Goal: Use online tool/utility: Utilize a website feature to perform a specific function

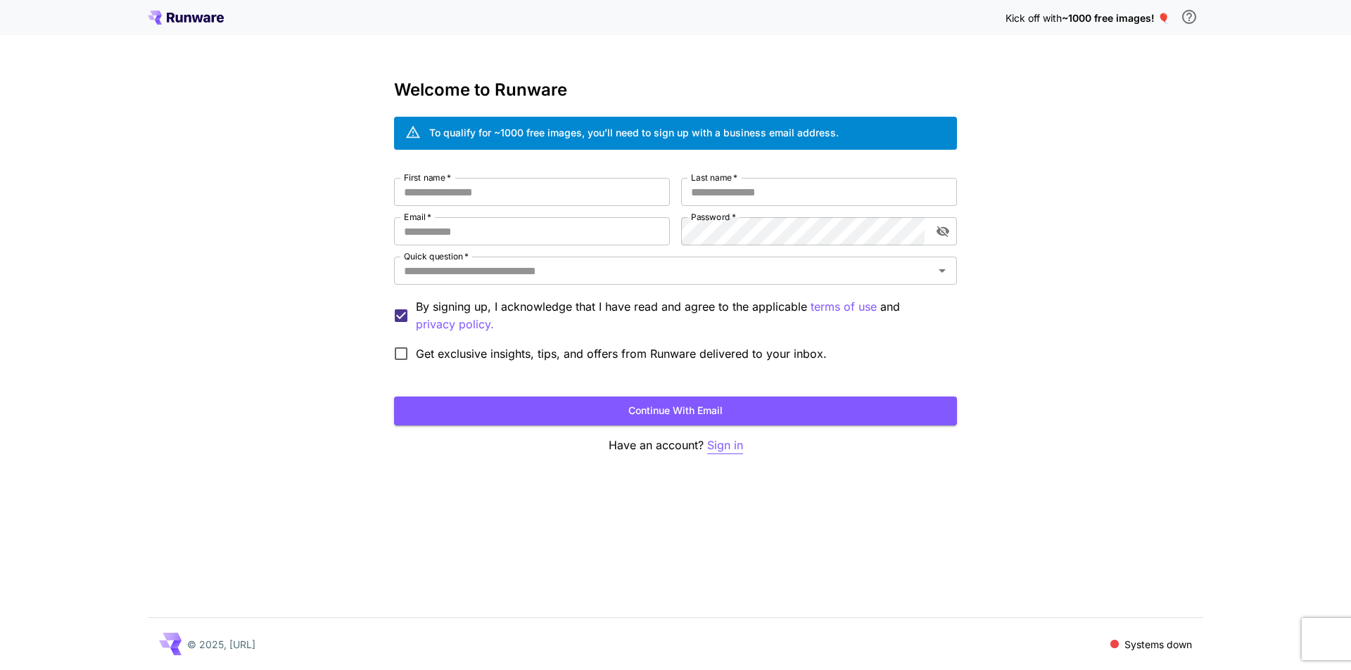
click at [727, 447] on p "Sign in" at bounding box center [725, 446] width 36 height 18
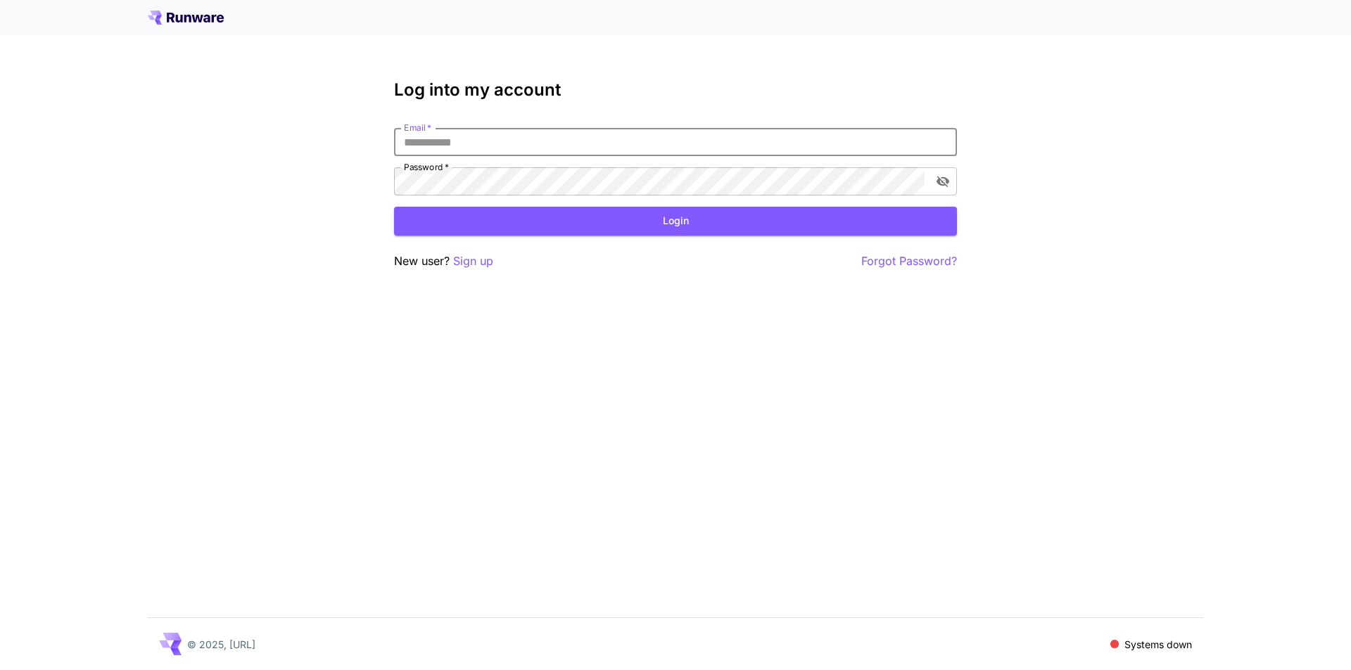
click at [498, 143] on input "Email   *" at bounding box center [675, 142] width 563 height 28
type input "**********"
click button "Login" at bounding box center [675, 221] width 563 height 29
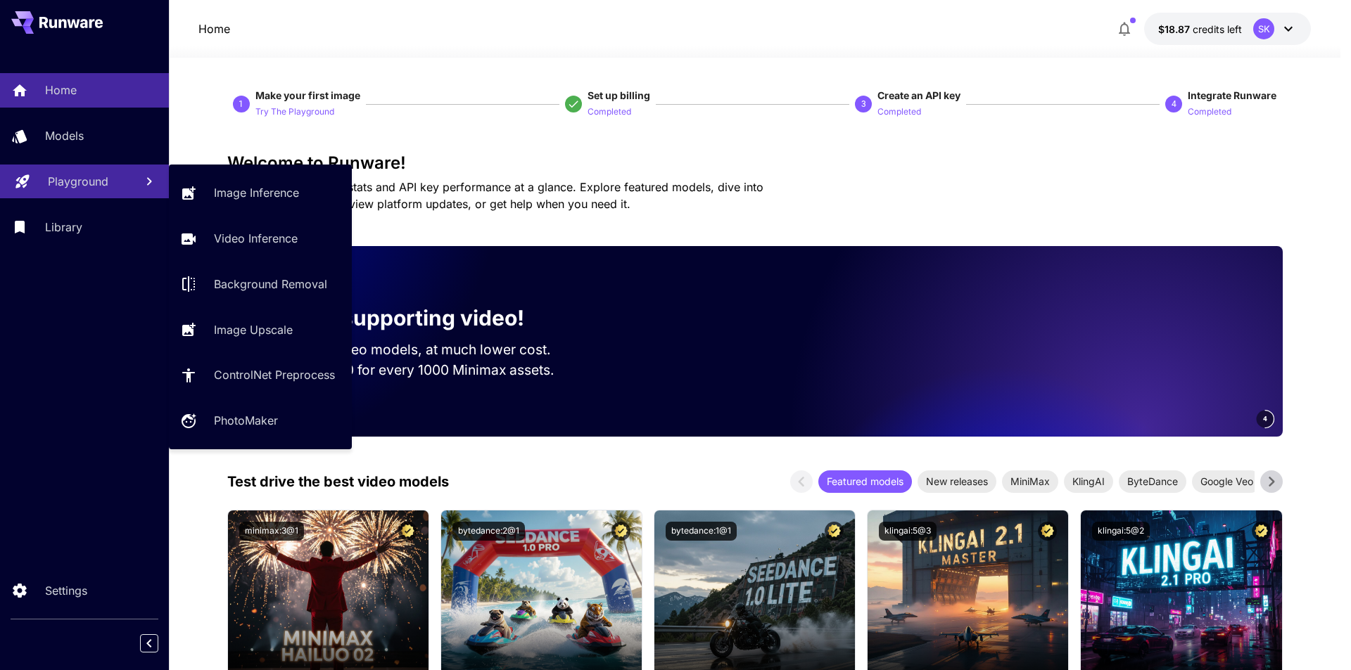
click at [72, 179] on p "Playground" at bounding box center [78, 181] width 60 height 17
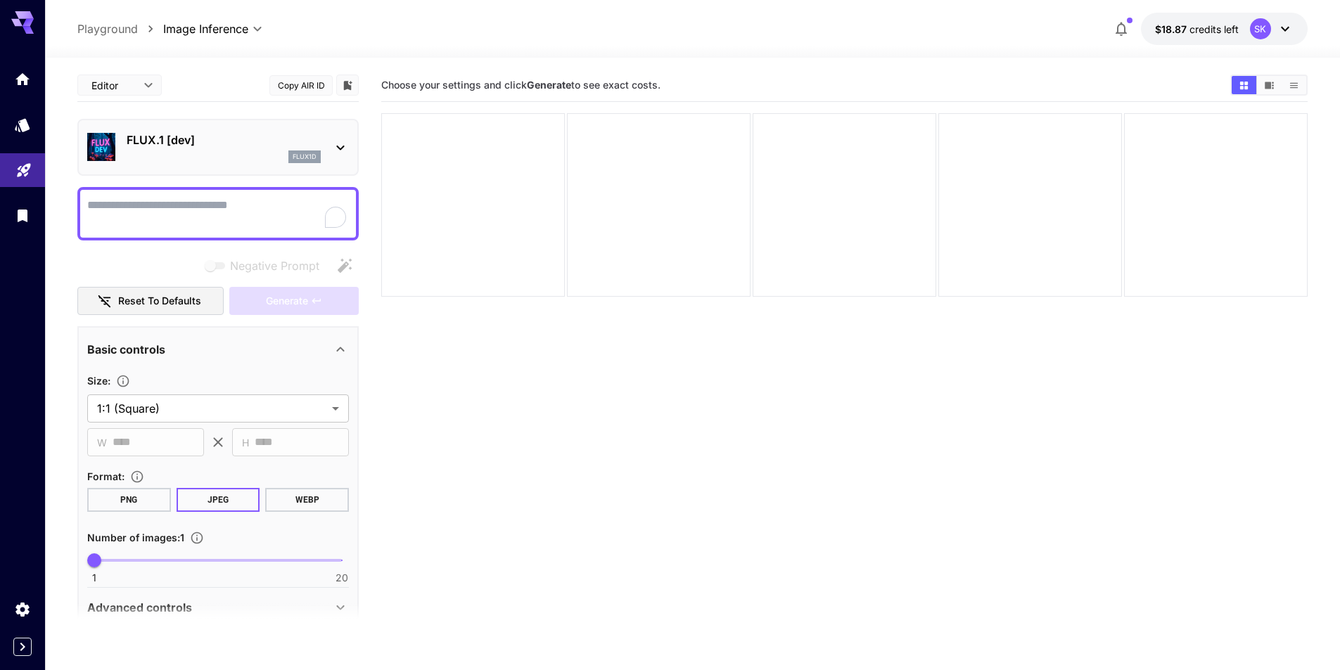
click at [183, 222] on textarea "Negative Prompt" at bounding box center [218, 214] width 262 height 34
click at [231, 214] on textarea "Negative Prompt" at bounding box center [218, 214] width 262 height 34
type textarea "***"
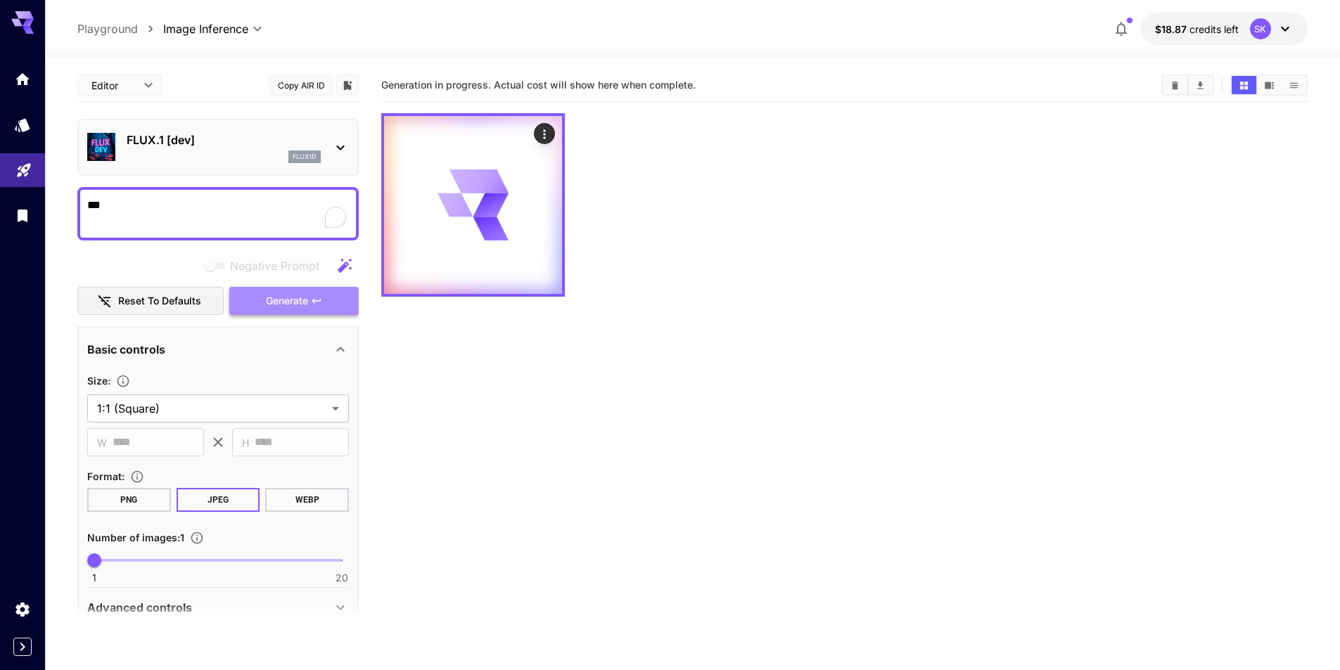
click at [300, 312] on button "Generate" at bounding box center [293, 301] width 129 height 29
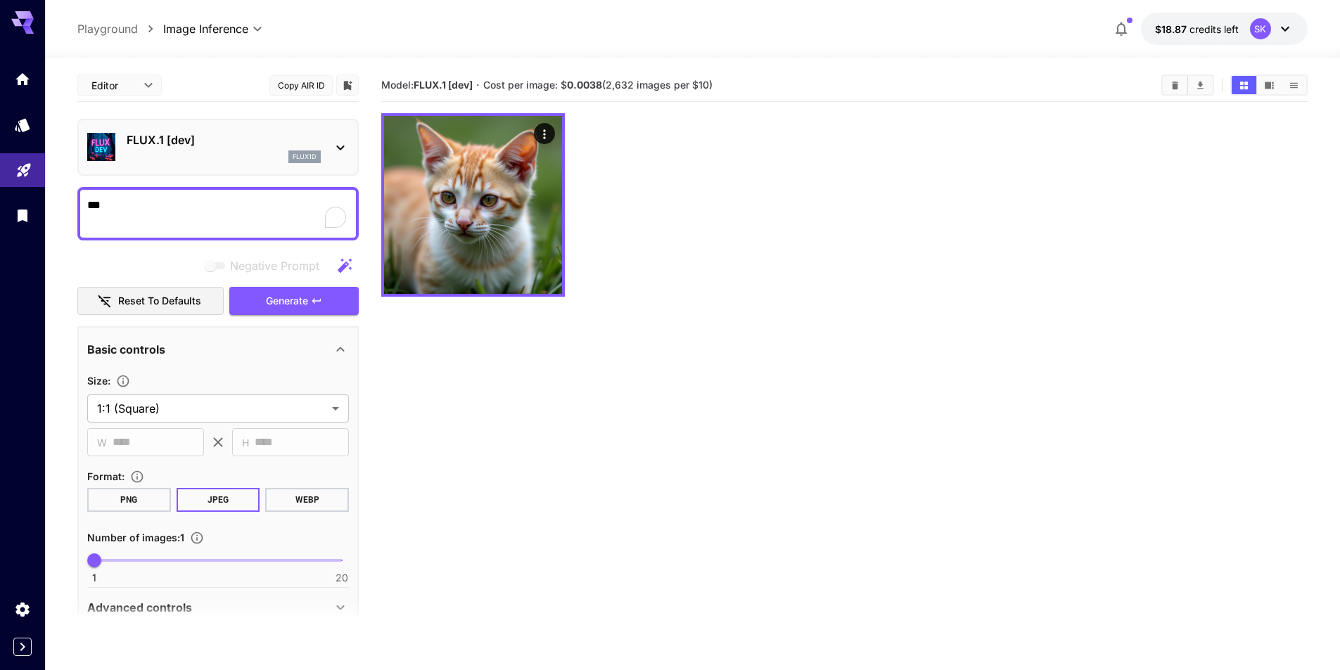
click at [282, 136] on p "FLUX.1 [dev]" at bounding box center [224, 140] width 194 height 17
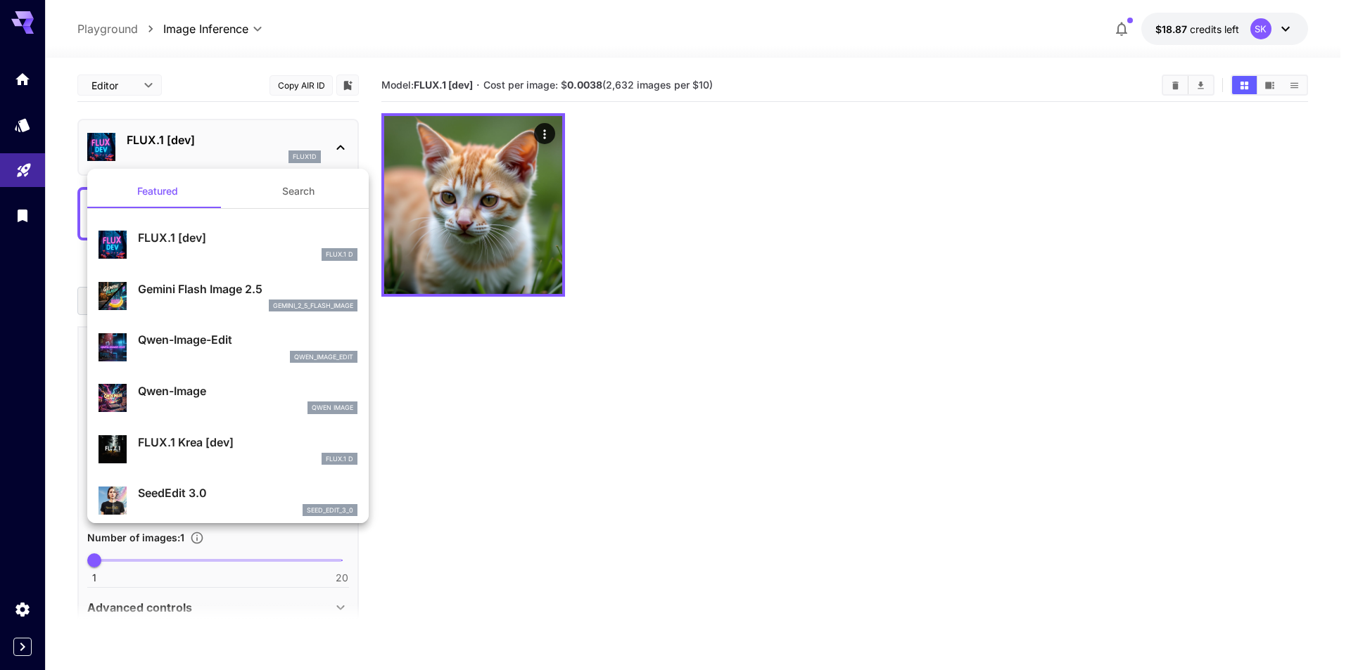
click at [340, 147] on div at bounding box center [675, 335] width 1351 height 670
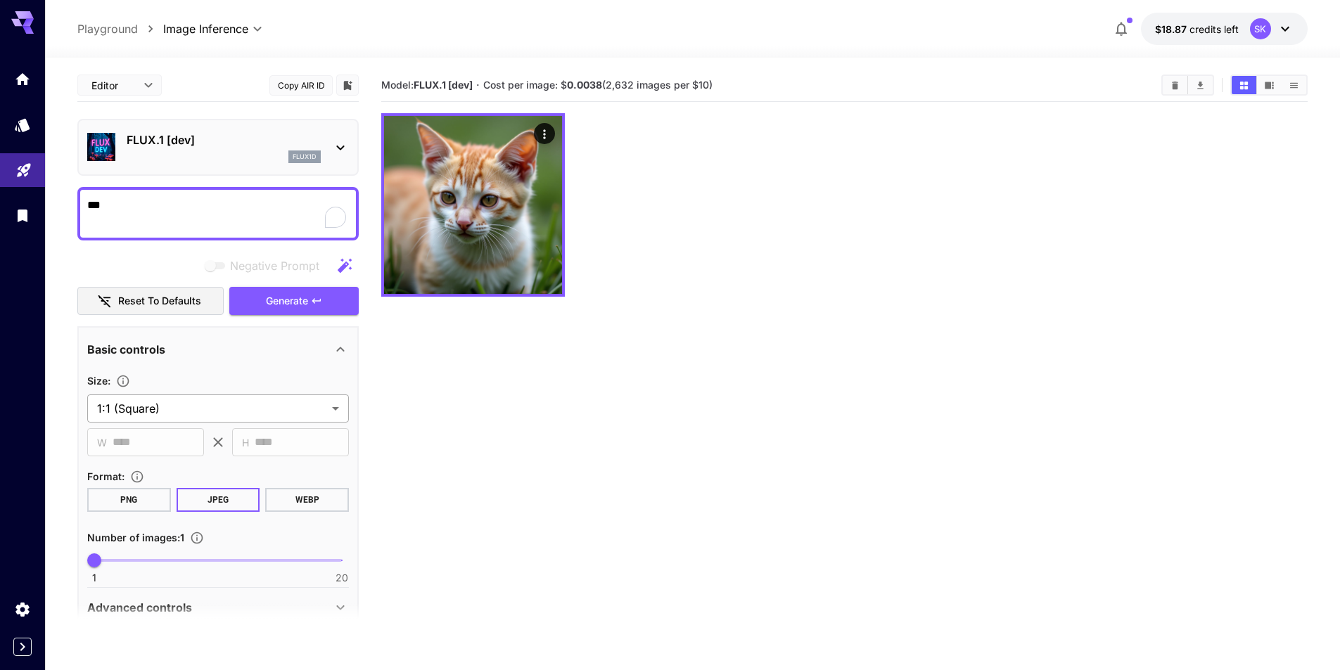
click at [288, 405] on body "**********" at bounding box center [670, 391] width 1340 height 782
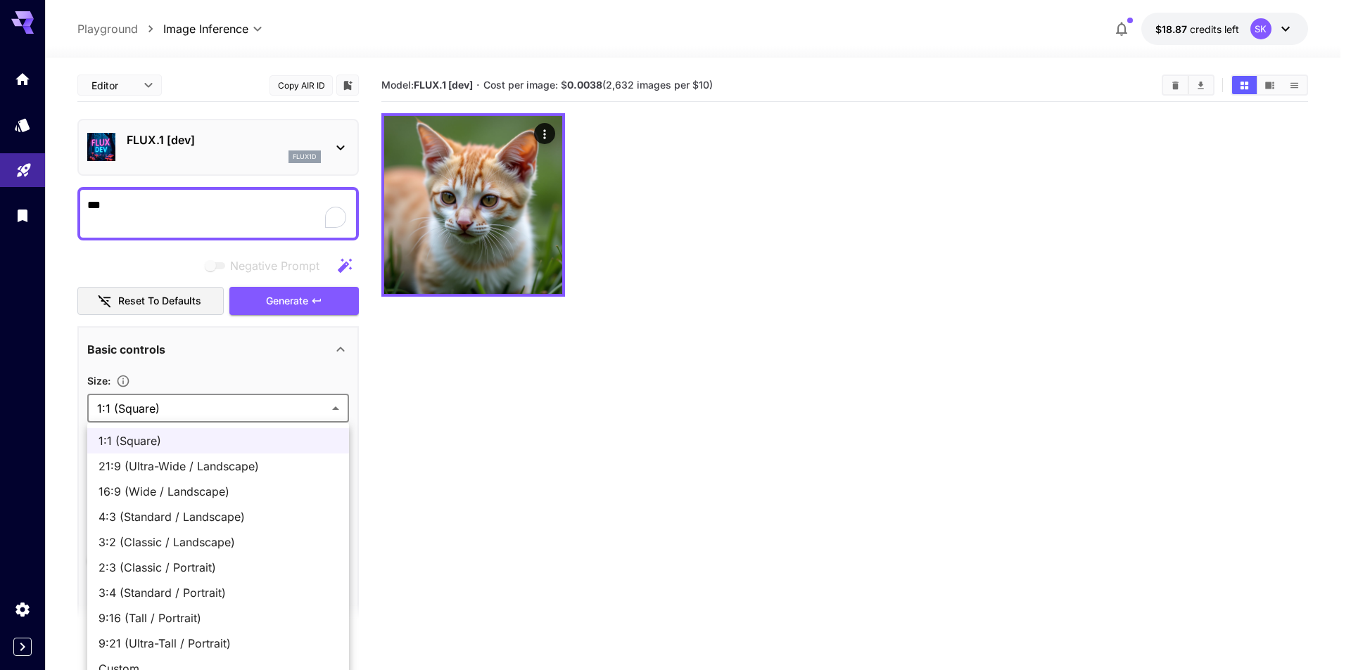
click at [288, 406] on div at bounding box center [675, 335] width 1351 height 670
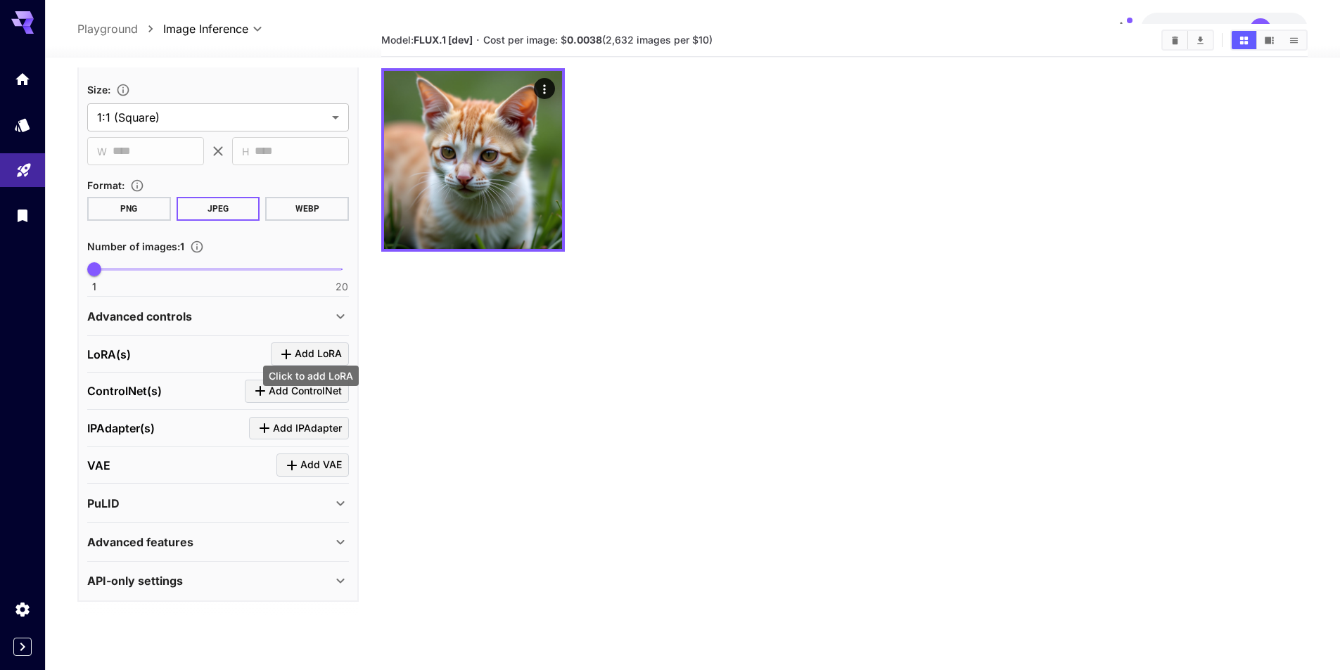
scroll to position [70, 0]
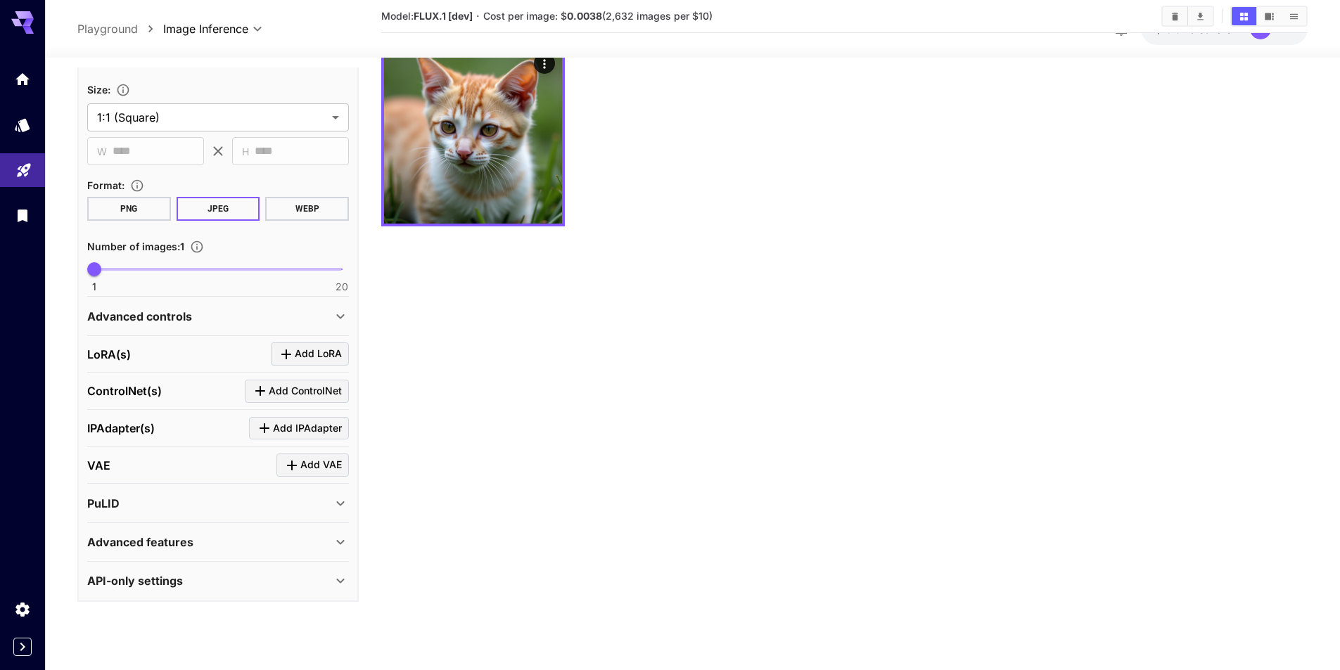
click at [338, 544] on icon at bounding box center [340, 542] width 17 height 17
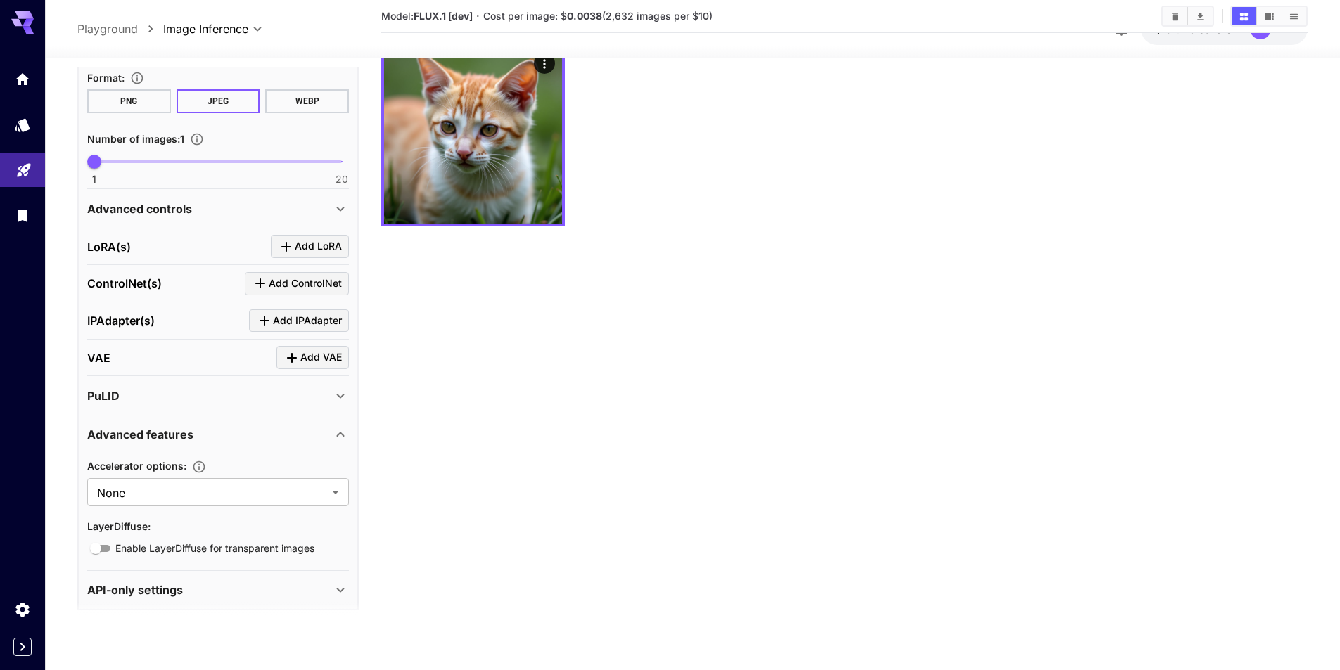
scroll to position [406, 0]
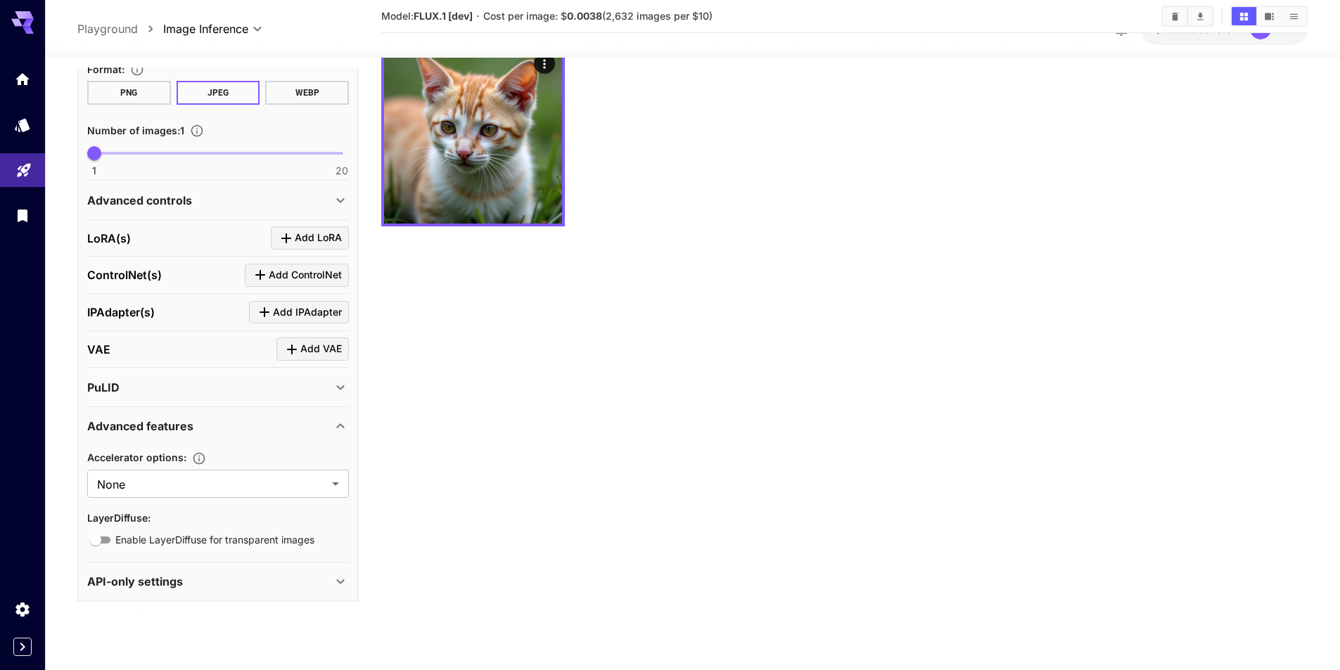
click at [338, 426] on icon at bounding box center [340, 426] width 17 height 17
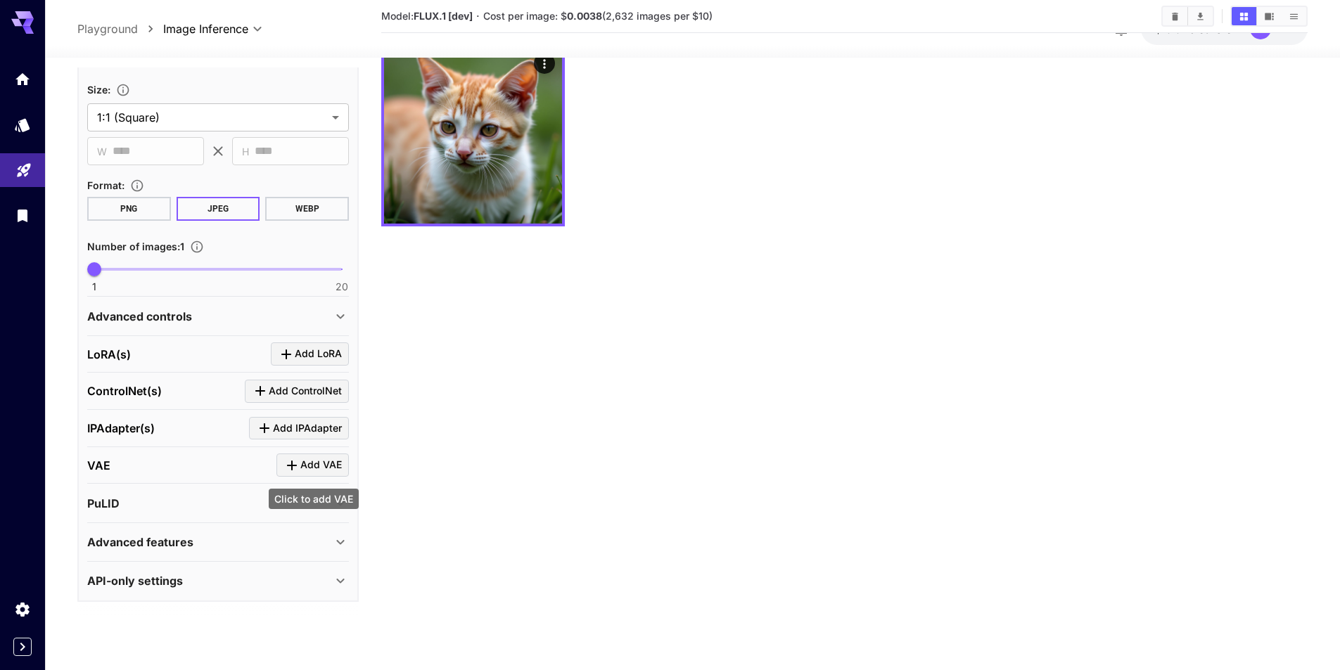
scroll to position [111, 0]
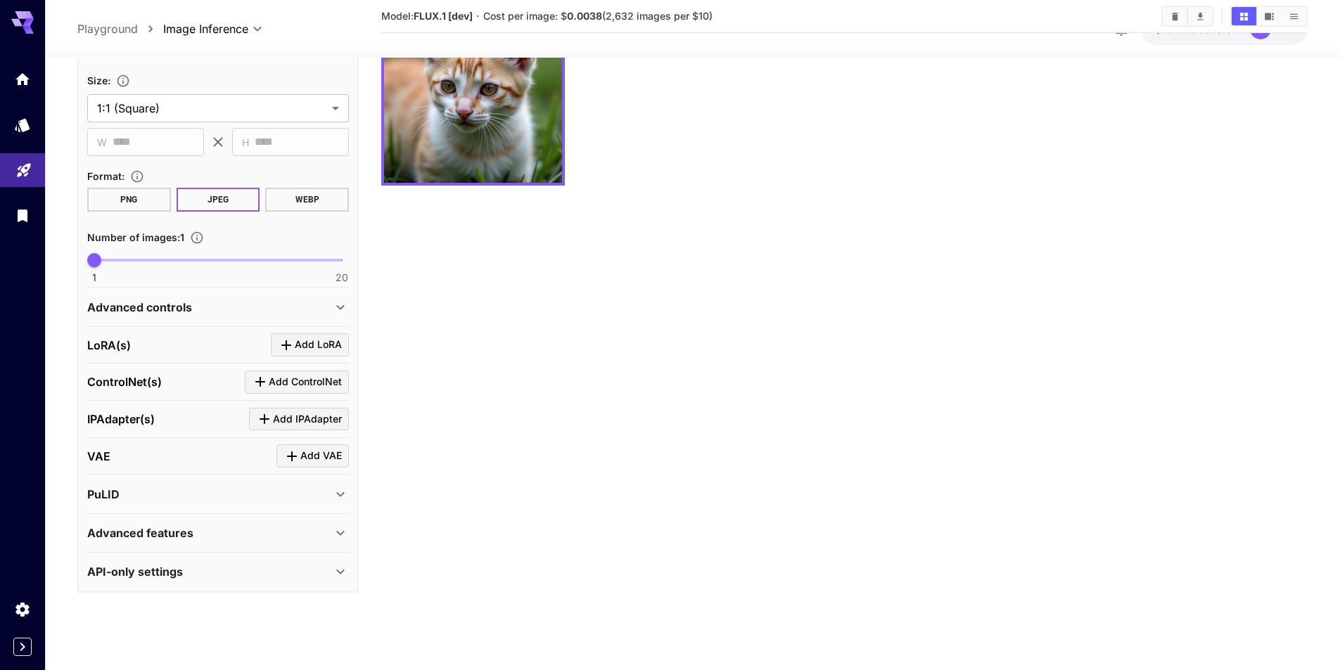
click at [336, 573] on icon at bounding box center [340, 571] width 17 height 17
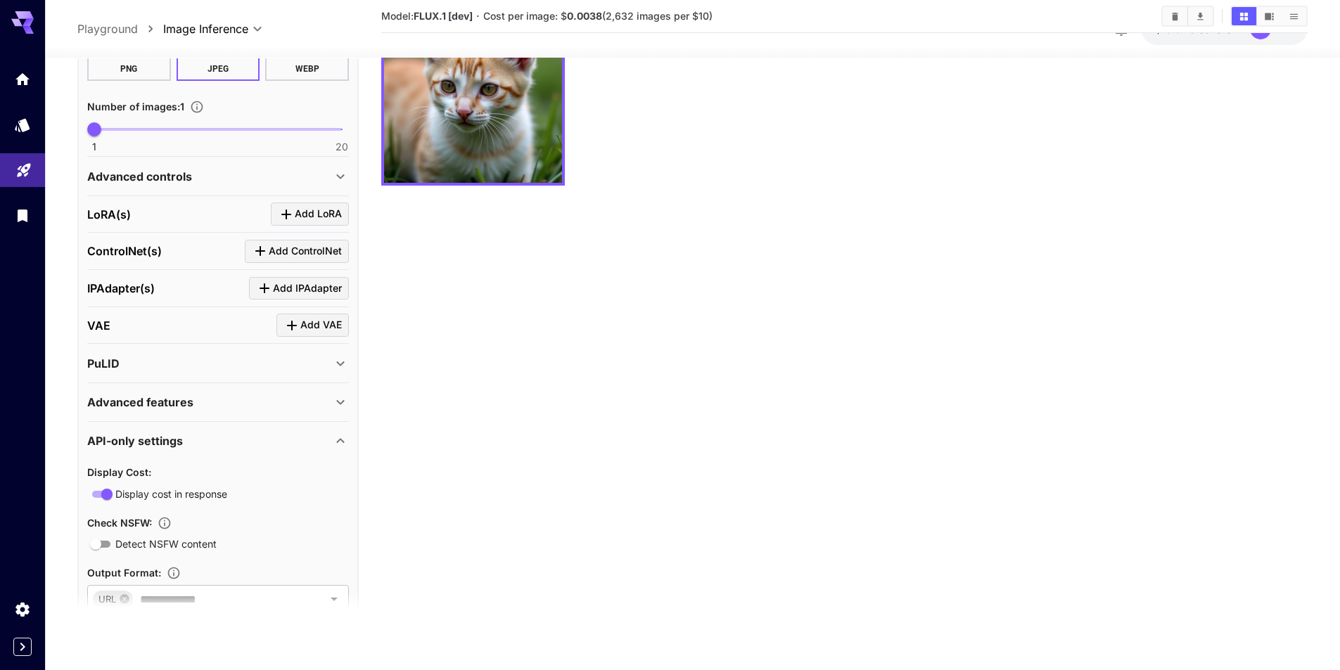
scroll to position [431, 0]
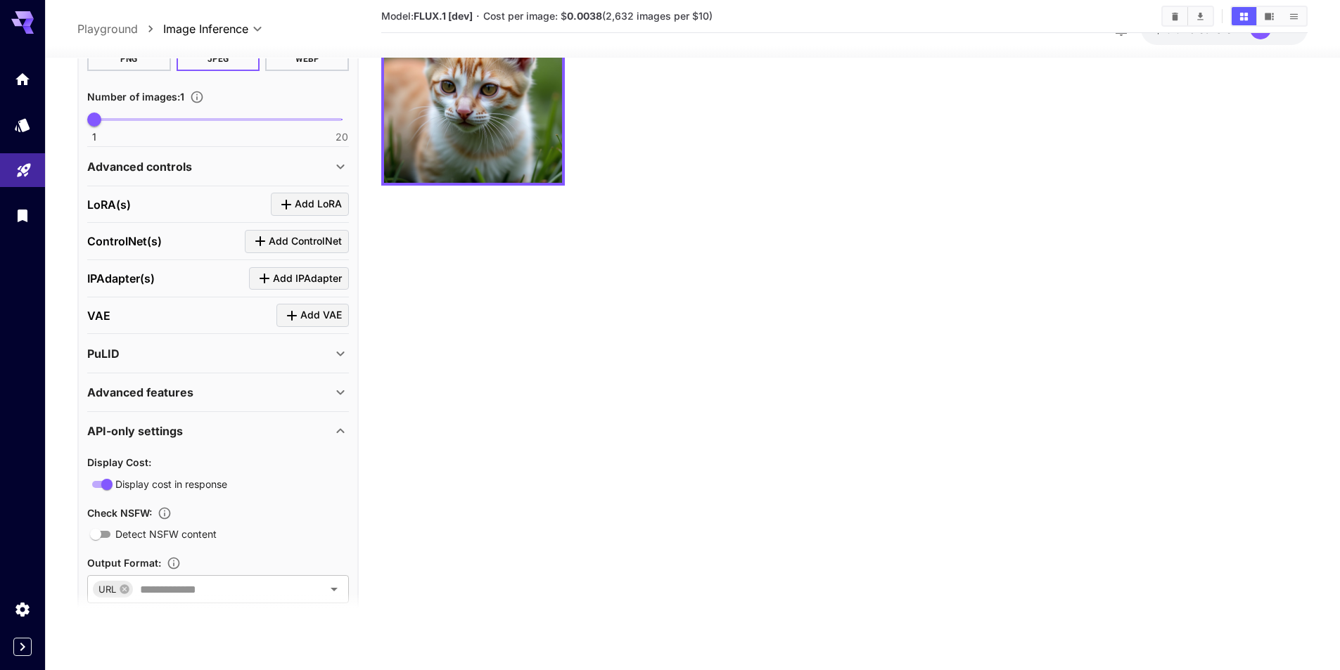
click at [340, 428] on icon at bounding box center [340, 431] width 17 height 17
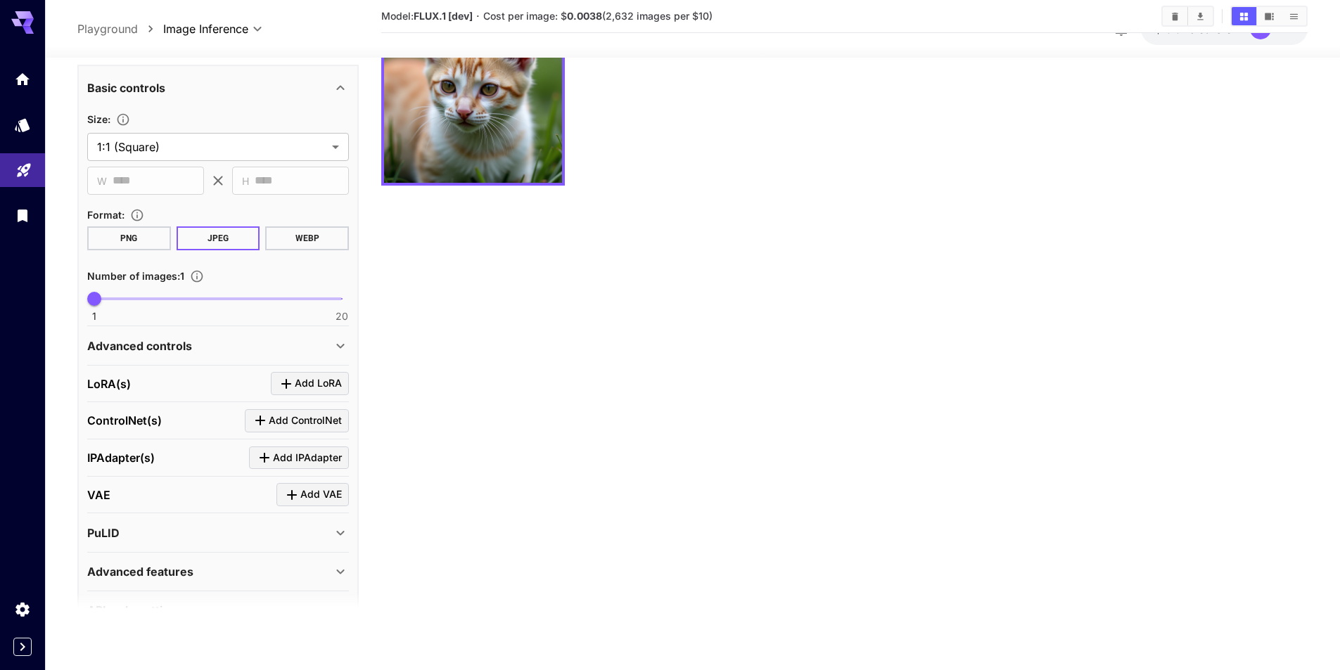
scroll to position [219, 0]
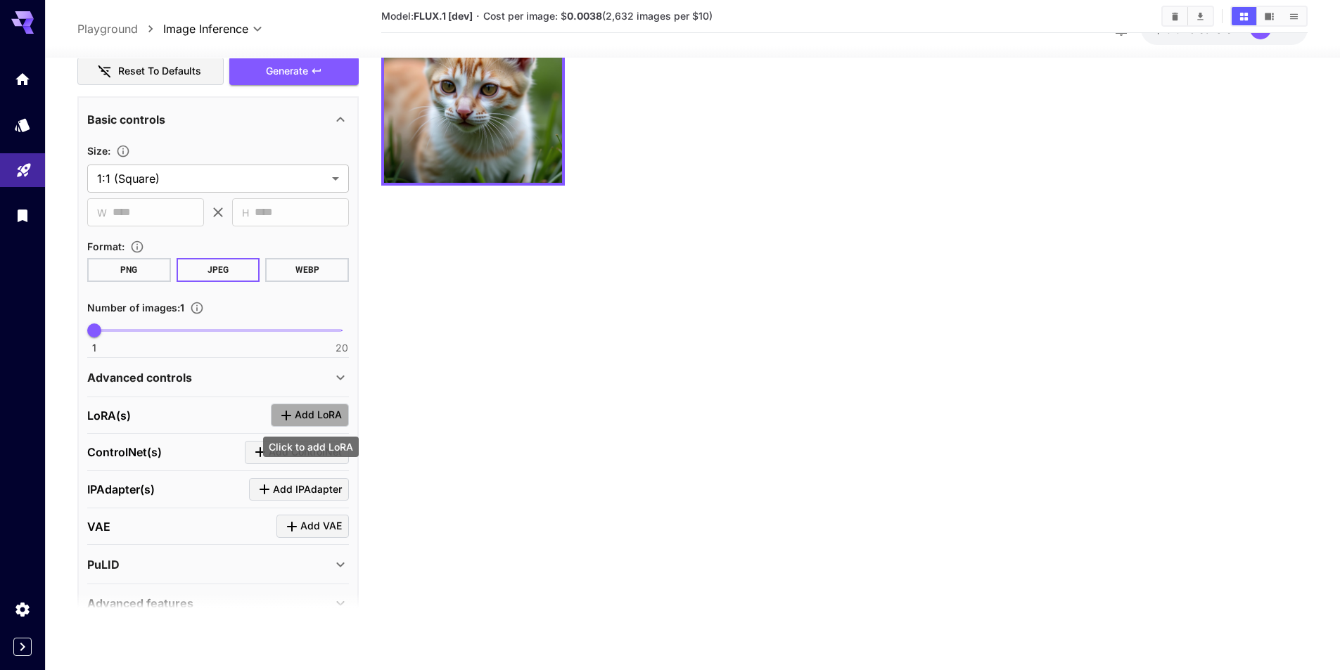
click at [288, 416] on icon "Click to add LoRA" at bounding box center [286, 416] width 10 height 10
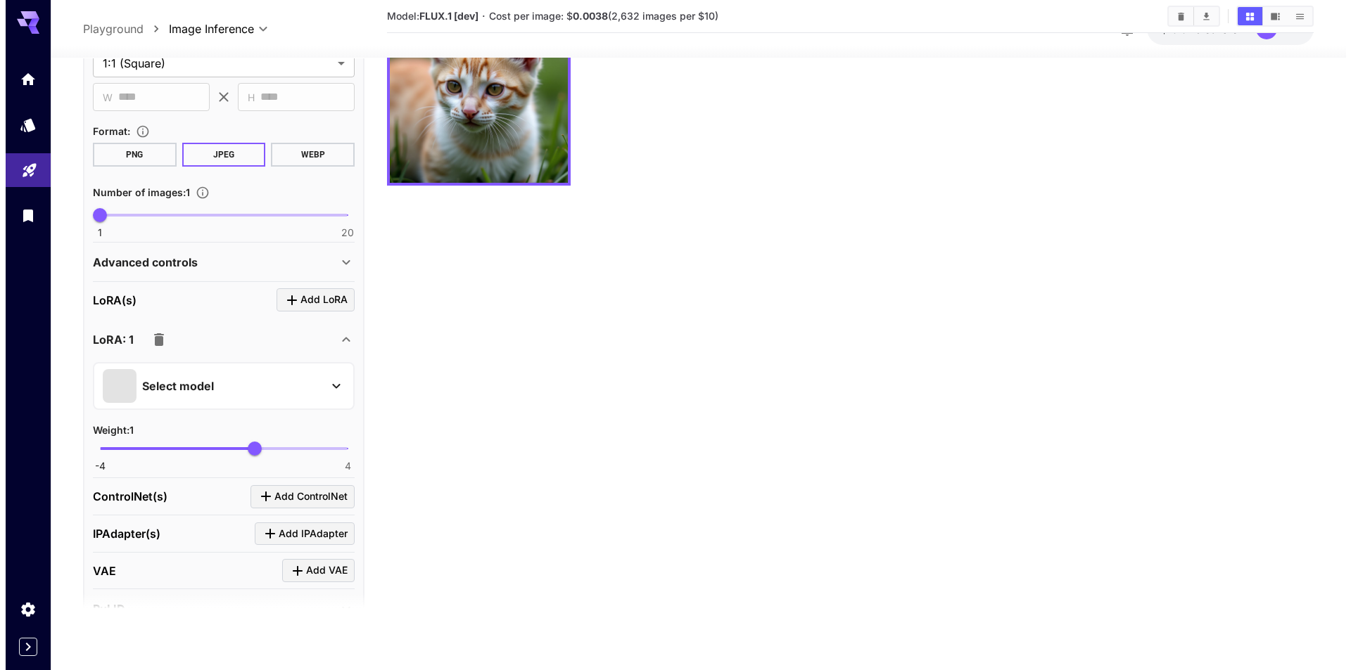
scroll to position [360, 0]
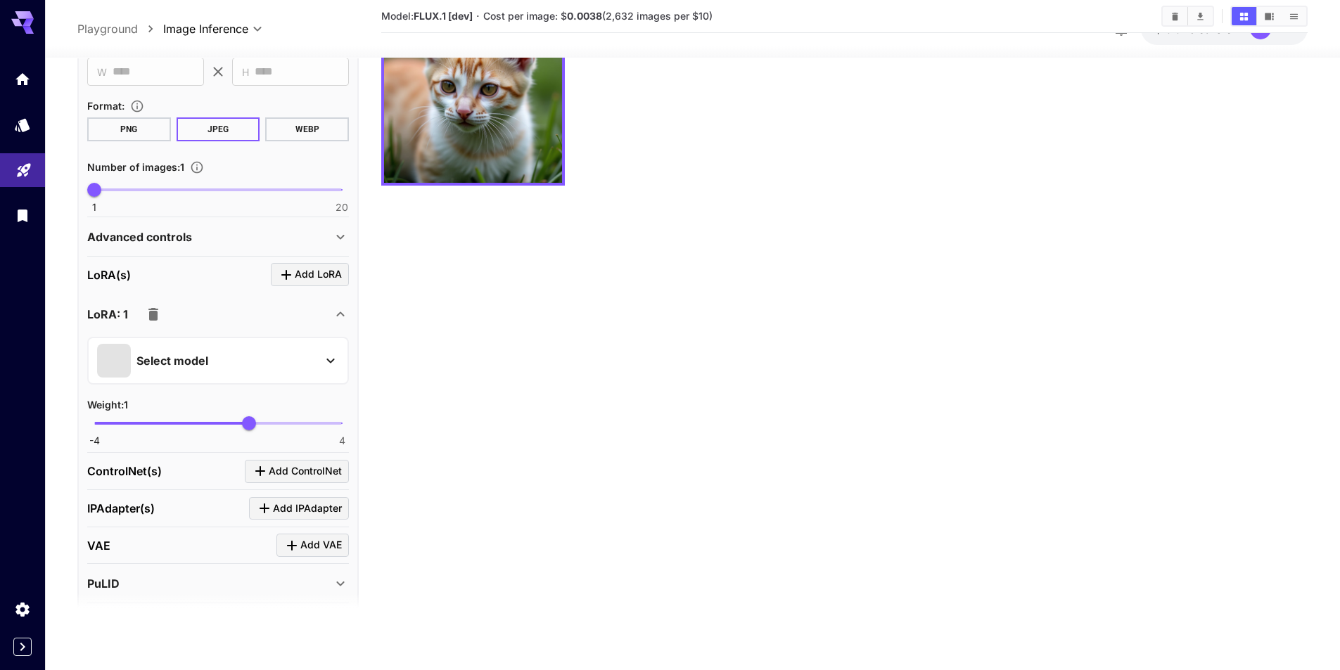
click at [290, 357] on div "Select model" at bounding box center [206, 361] width 219 height 34
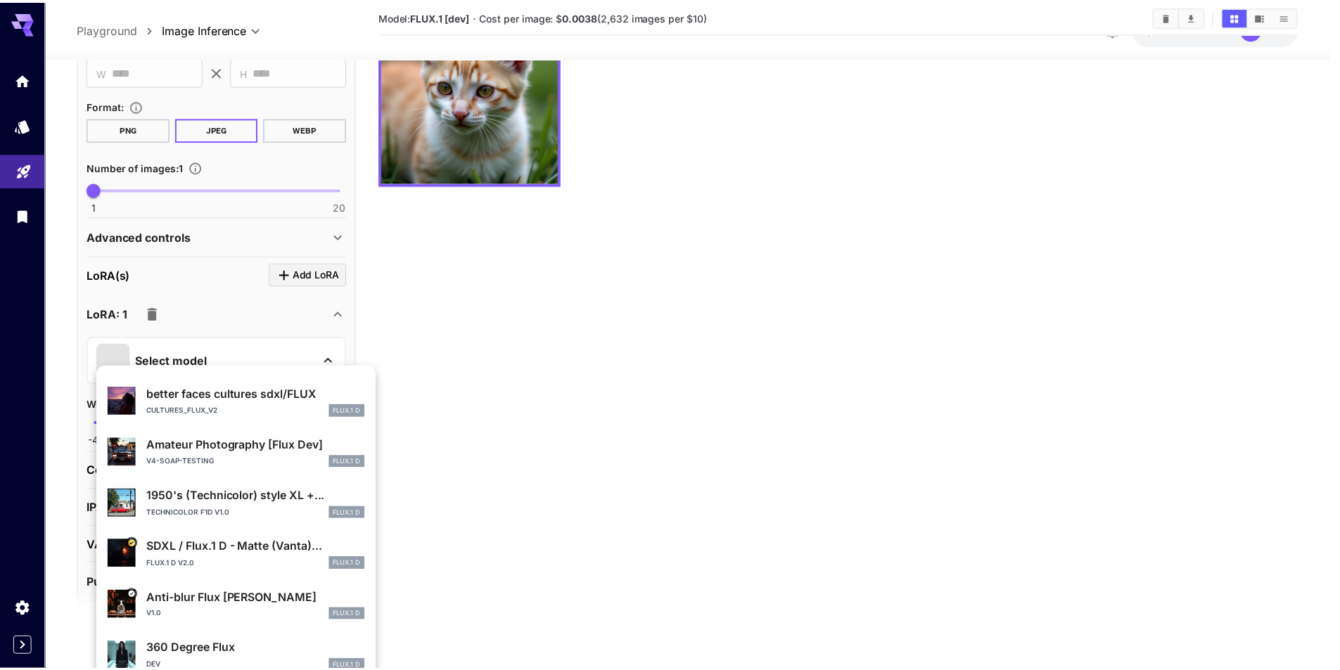
scroll to position [265, 0]
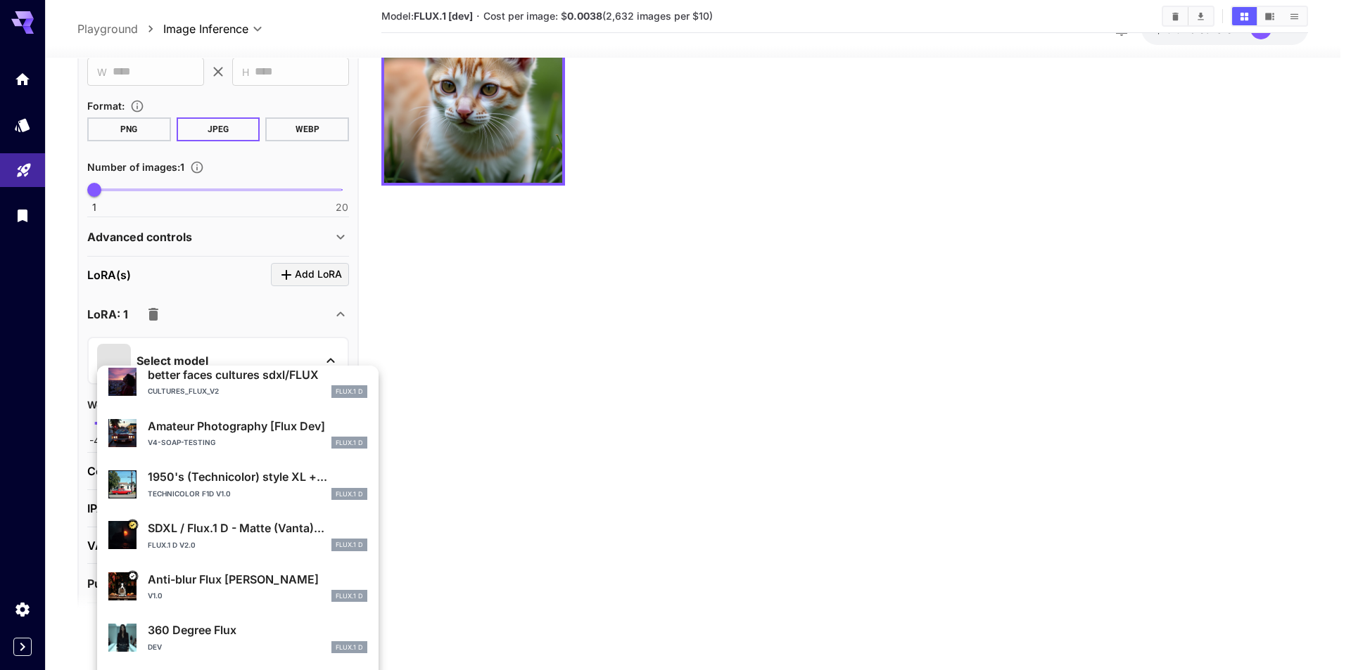
click at [433, 478] on div at bounding box center [675, 335] width 1351 height 670
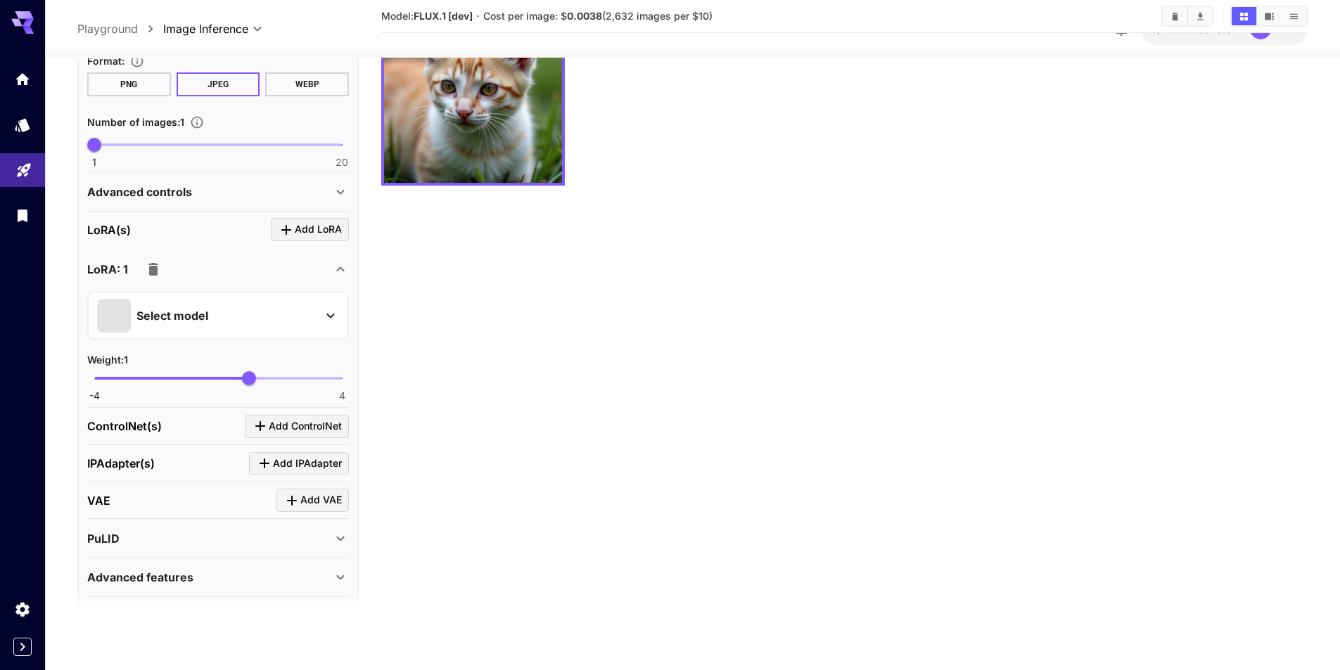
scroll to position [431, 0]
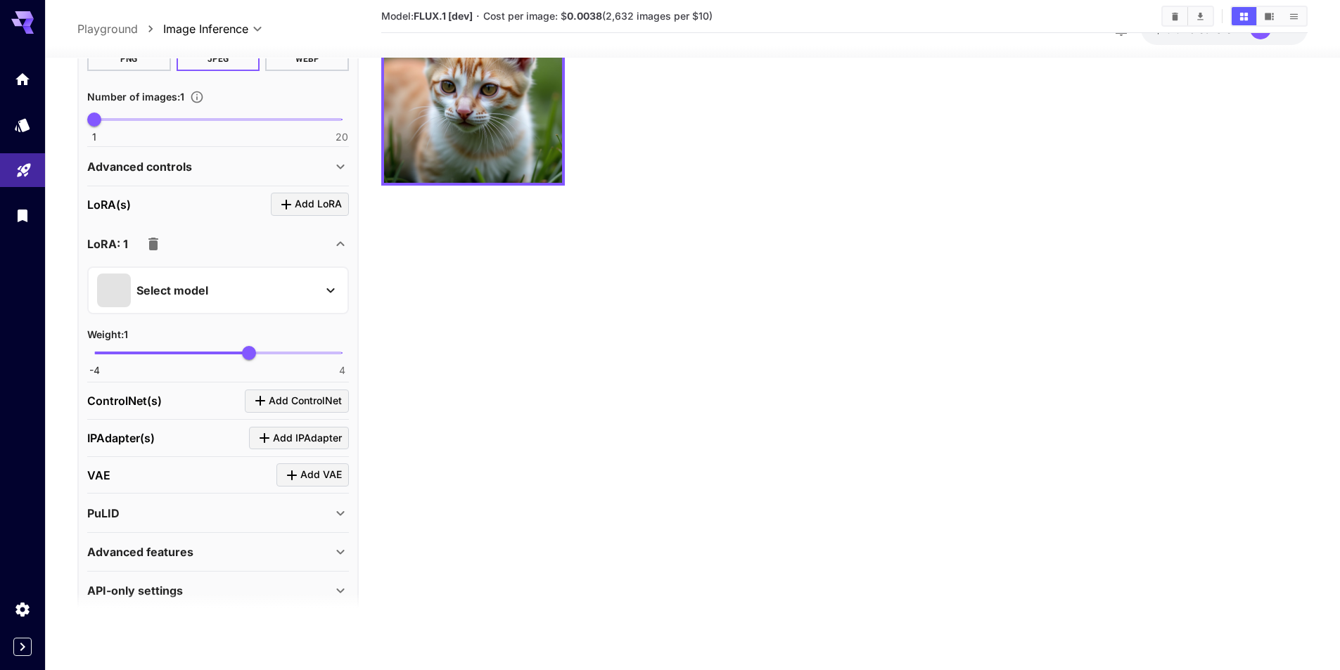
drag, startPoint x: 148, startPoint y: 241, endPoint x: 262, endPoint y: 247, distance: 114.1
click at [262, 247] on div "LoRA: 1" at bounding box center [209, 244] width 245 height 28
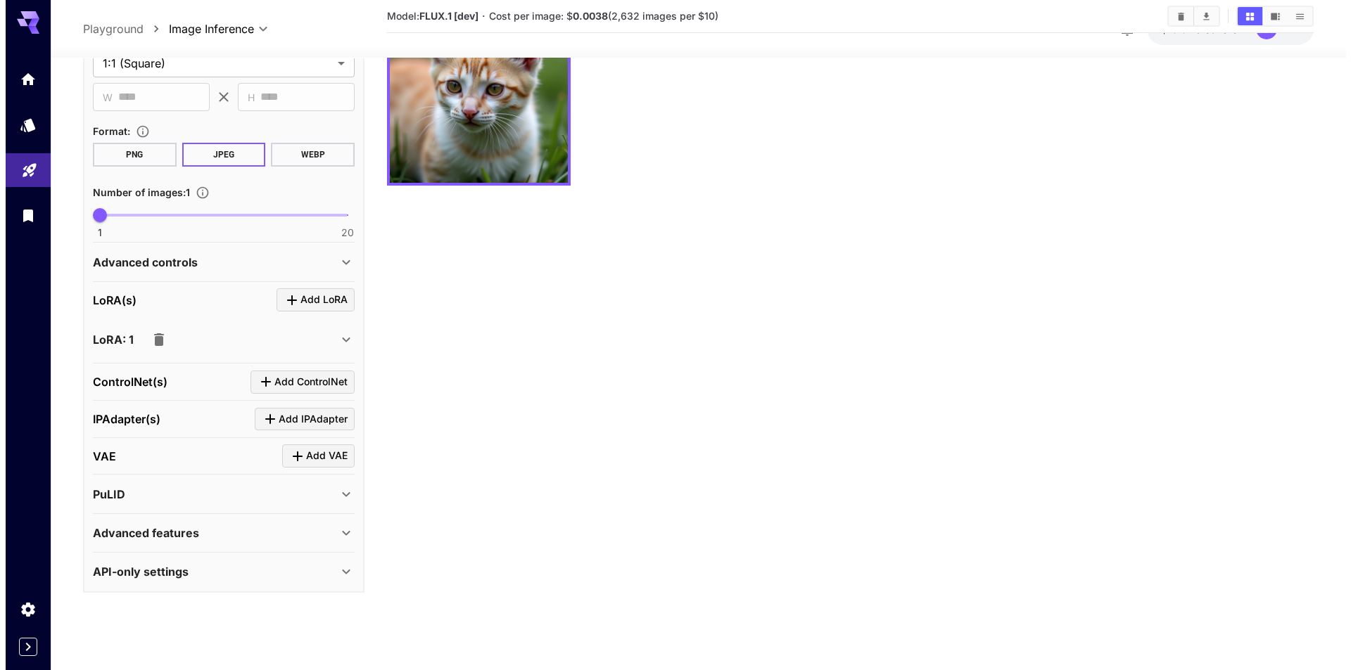
scroll to position [335, 0]
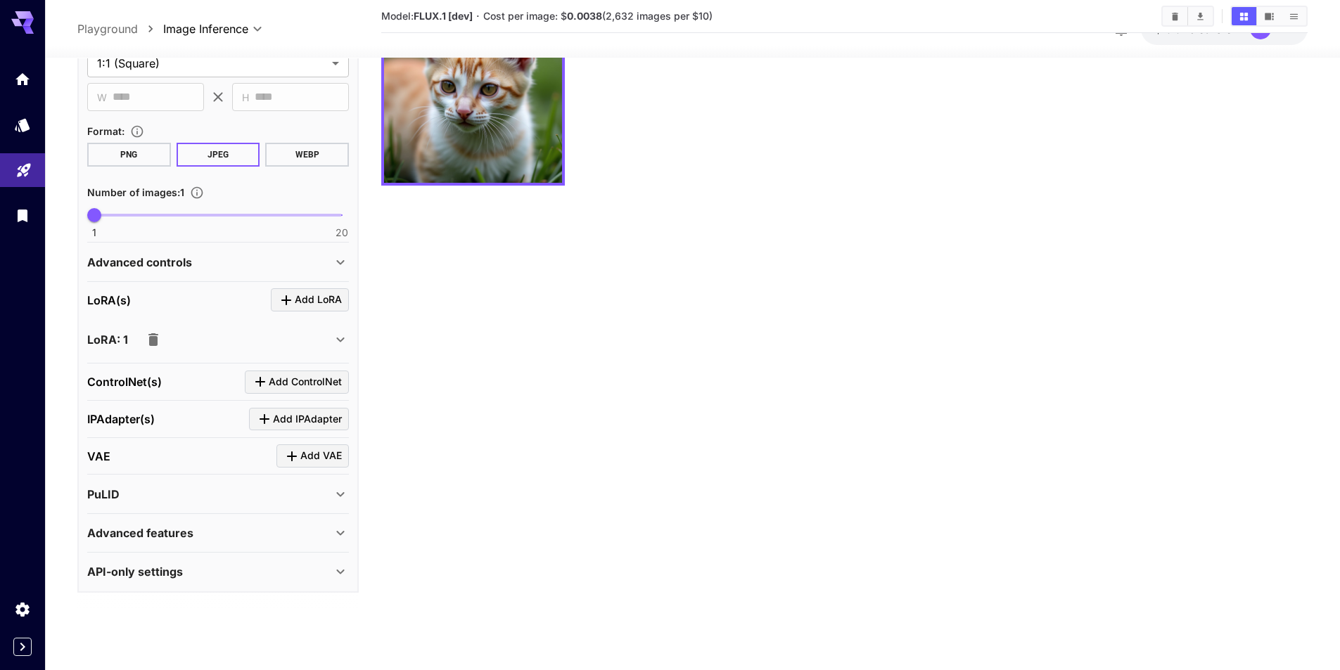
click at [340, 337] on icon at bounding box center [340, 339] width 17 height 17
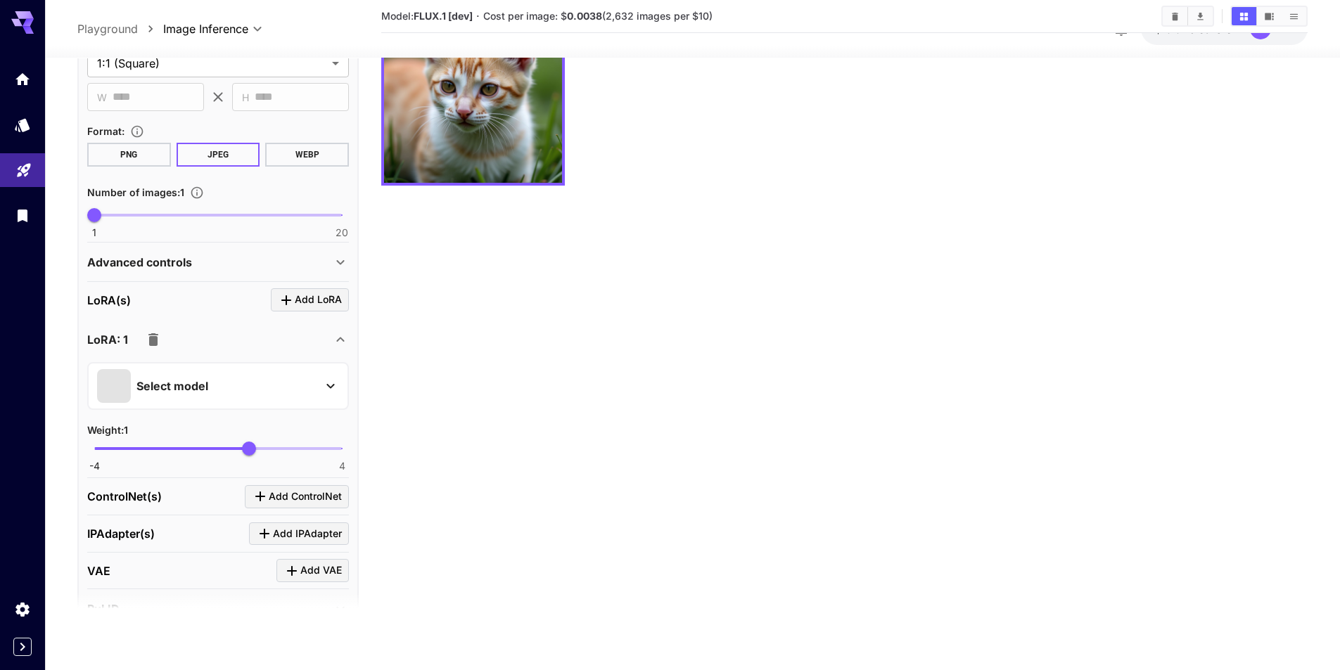
click at [283, 387] on div "Select model" at bounding box center [206, 386] width 219 height 34
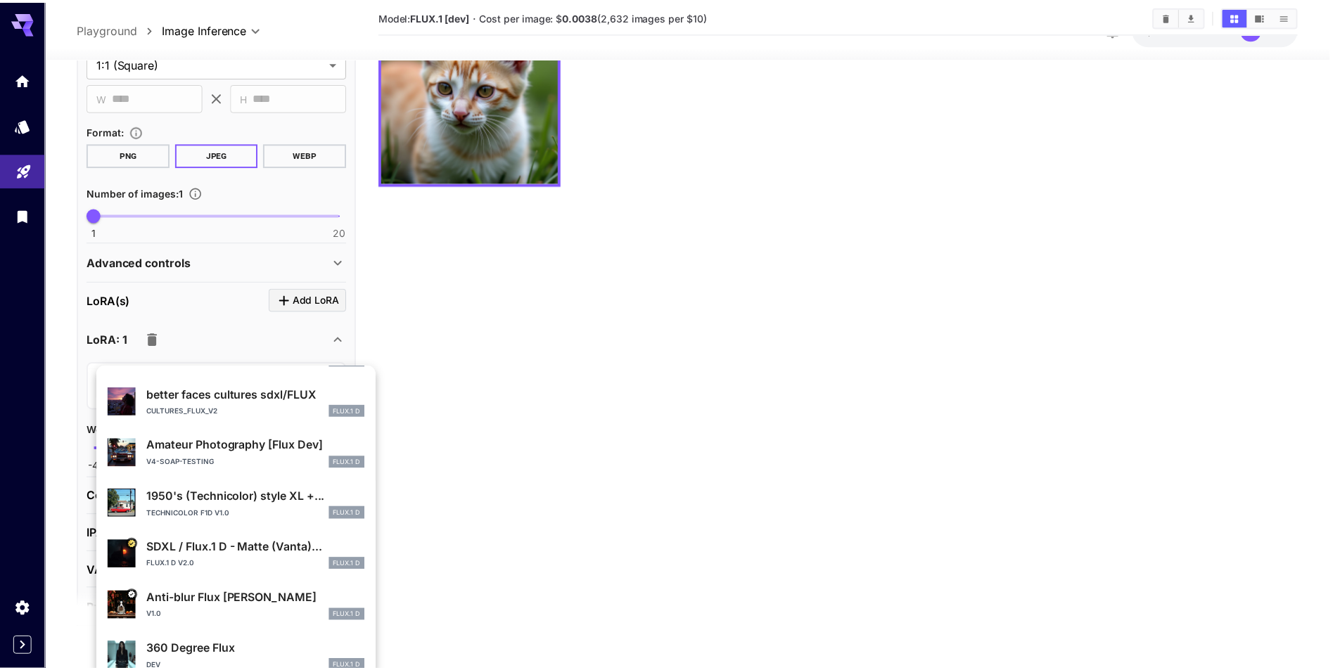
scroll to position [265, 0]
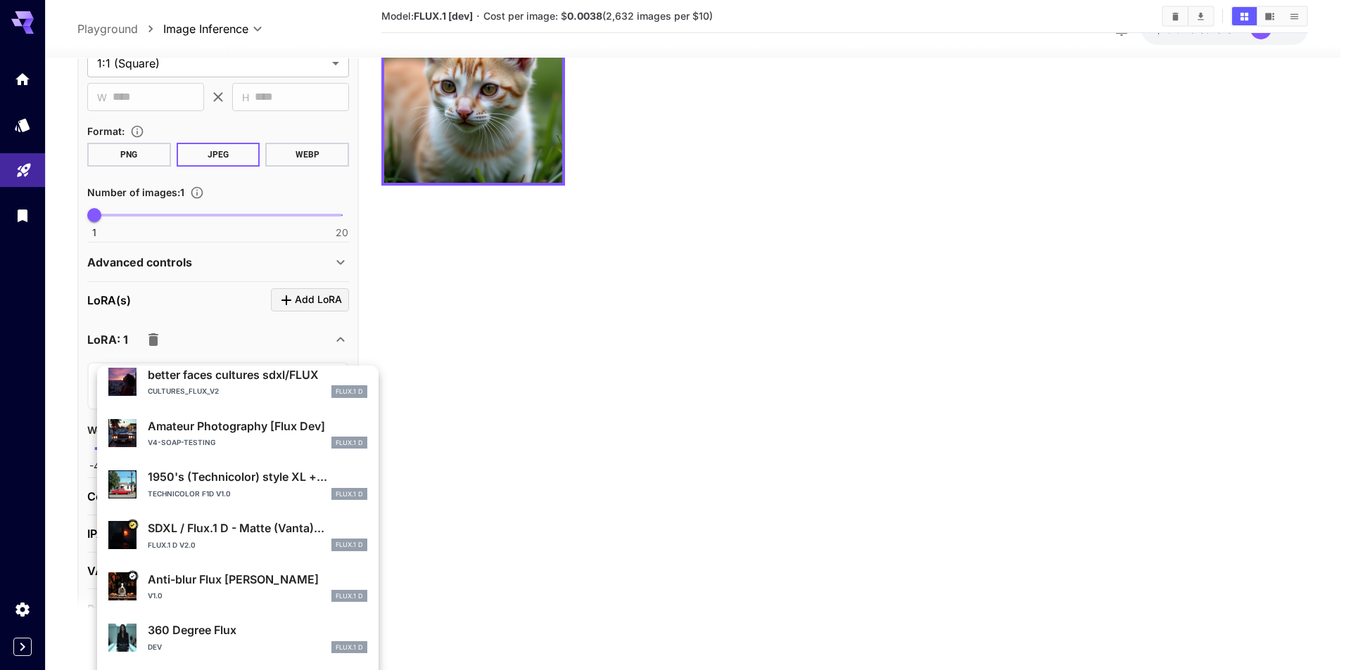
click at [217, 490] on p "Technicolor F1D v1.0" at bounding box center [189, 494] width 83 height 11
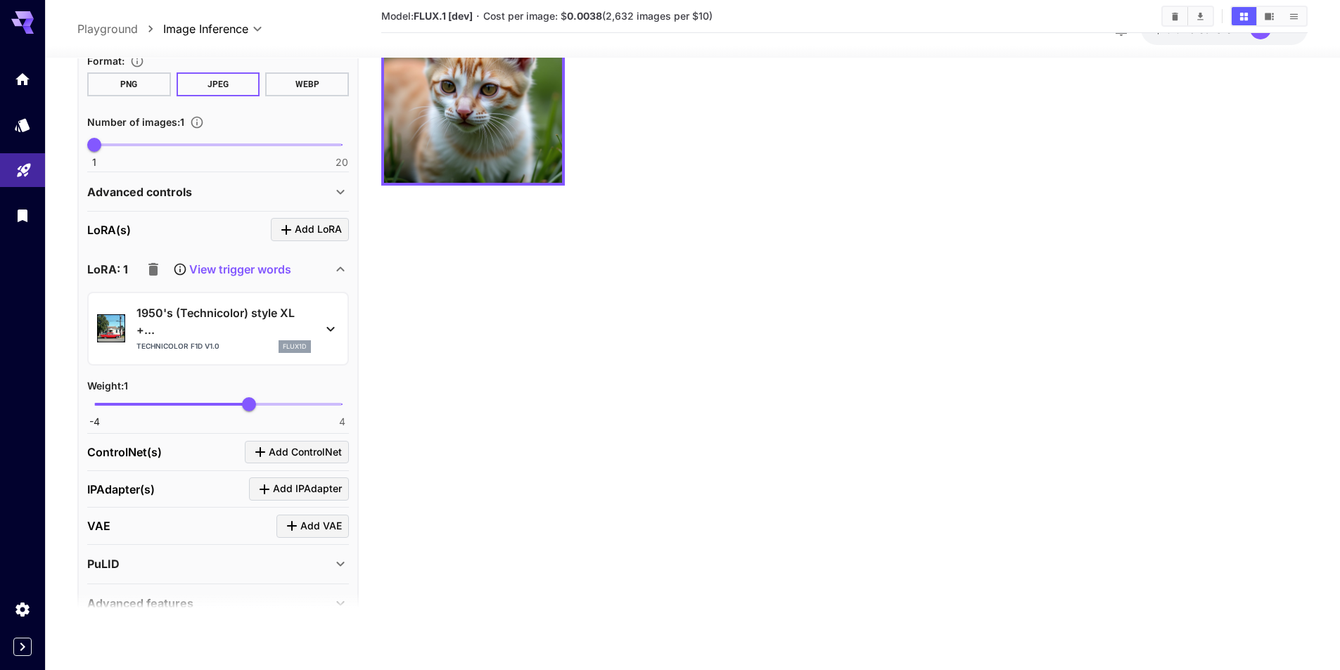
scroll to position [475, 0]
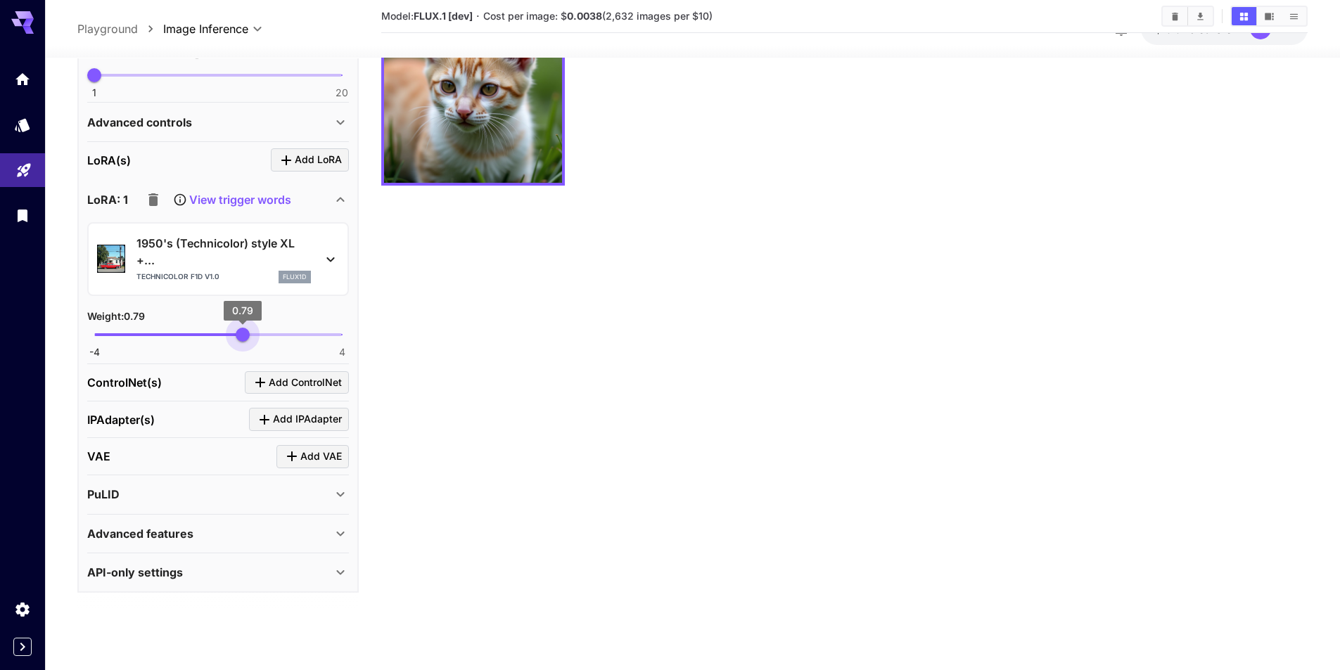
type input "****"
click at [243, 335] on span "0.82" at bounding box center [243, 334] width 14 height 14
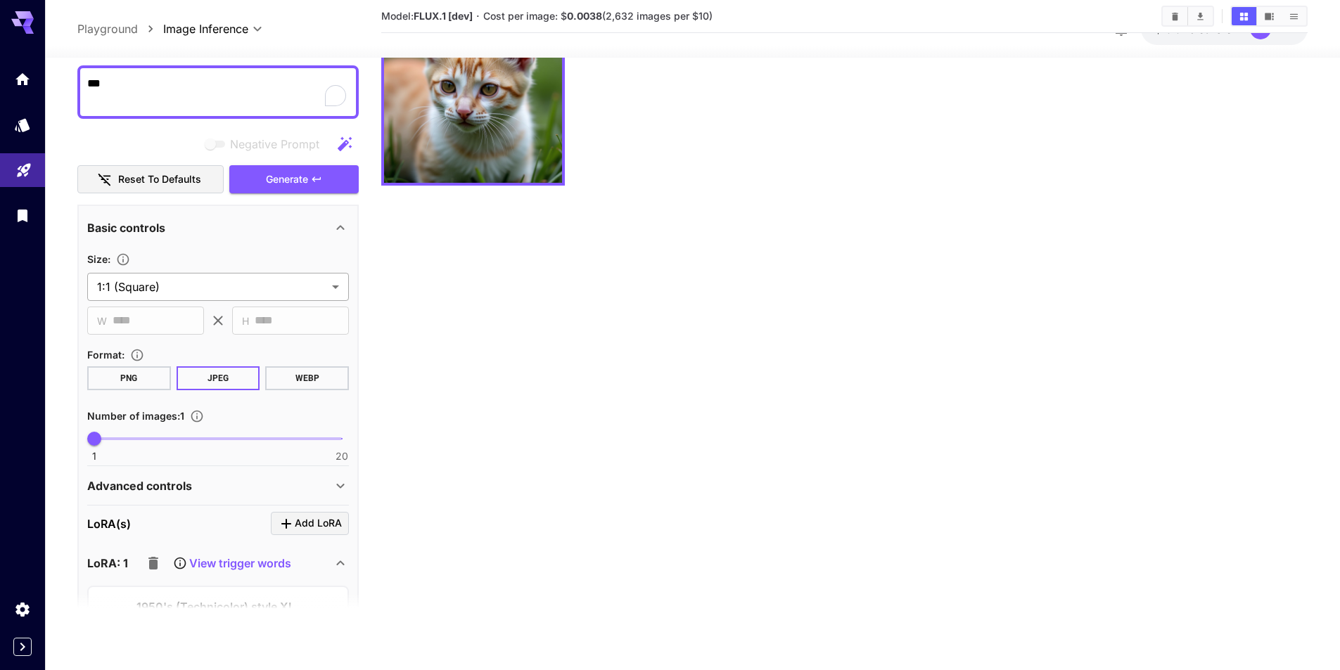
scroll to position [53, 0]
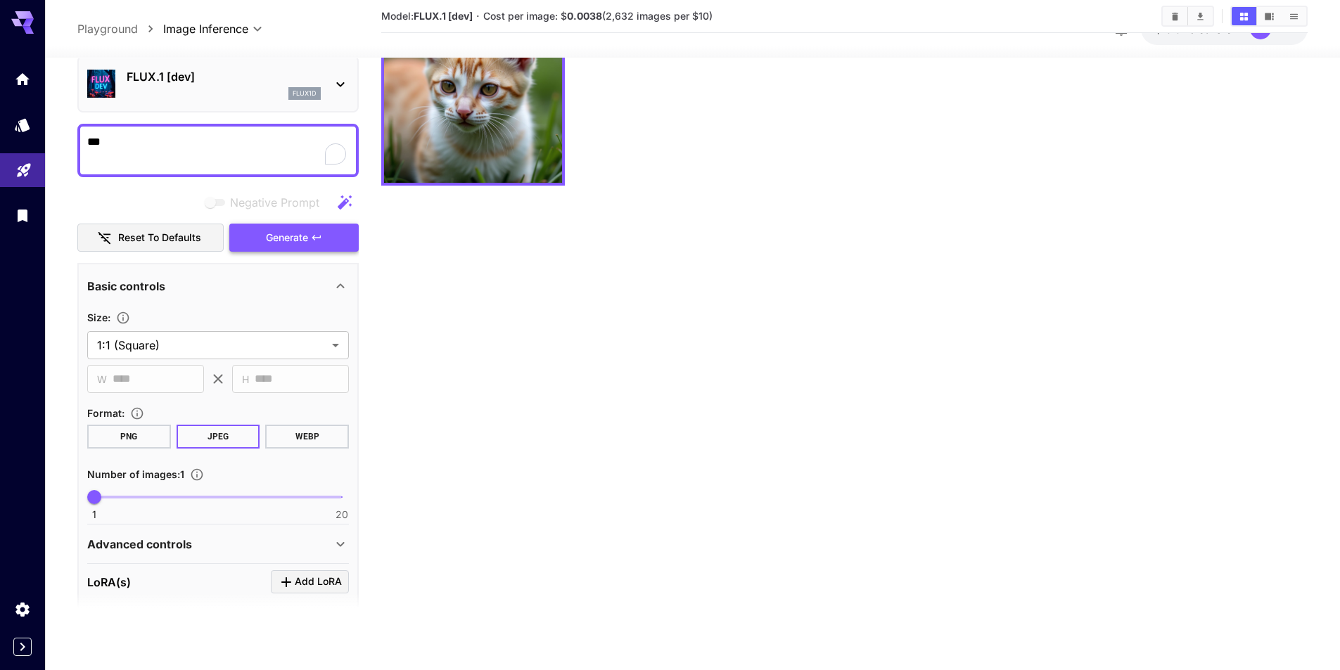
click at [276, 237] on span "Generate" at bounding box center [287, 238] width 42 height 18
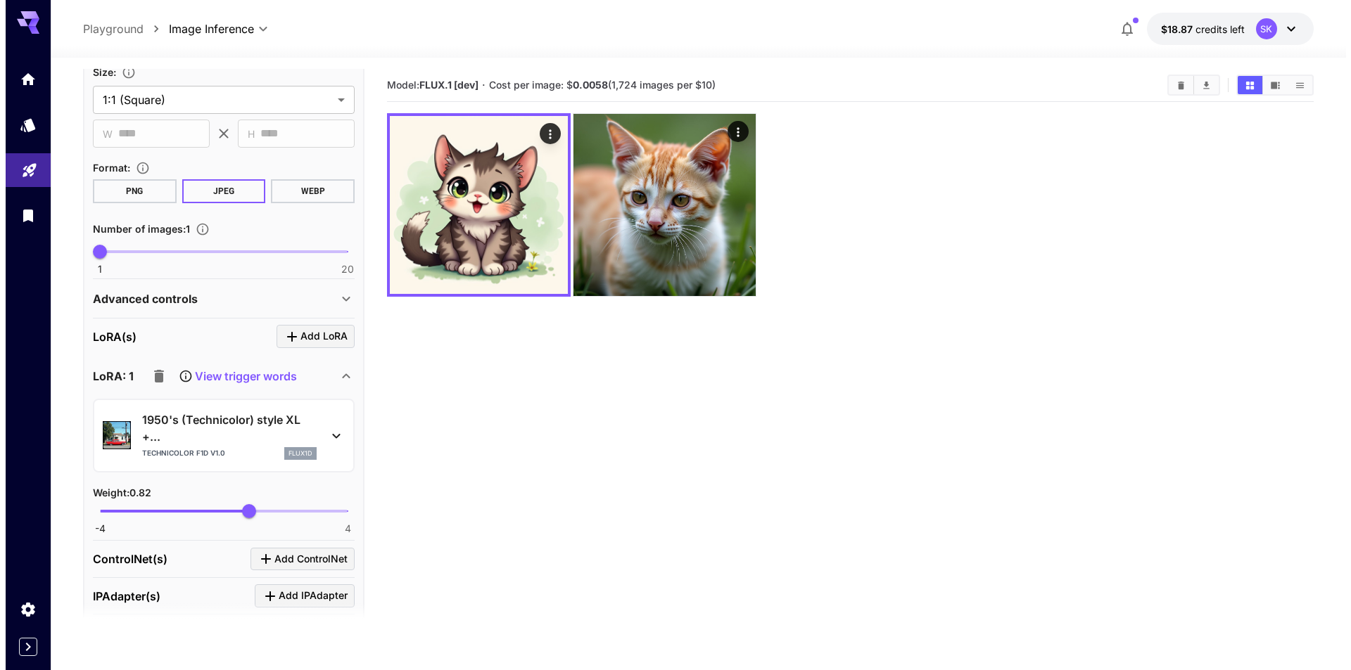
scroll to position [334, 0]
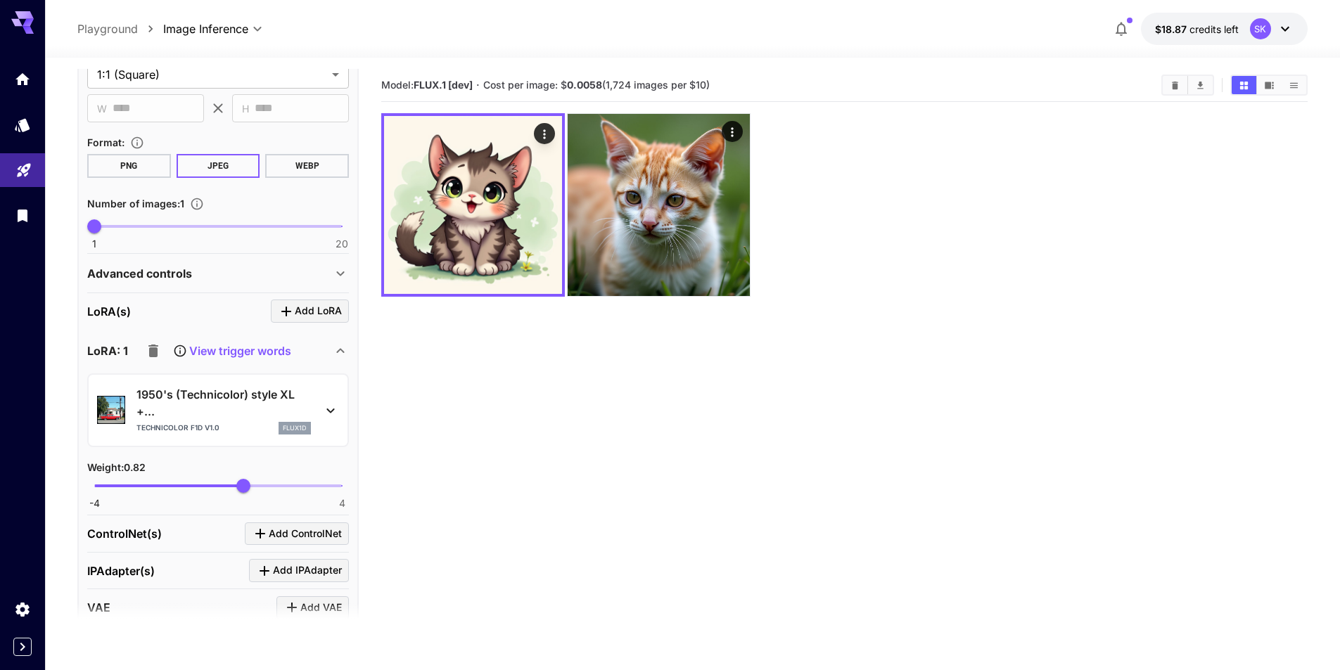
click at [324, 402] on div at bounding box center [330, 411] width 17 height 18
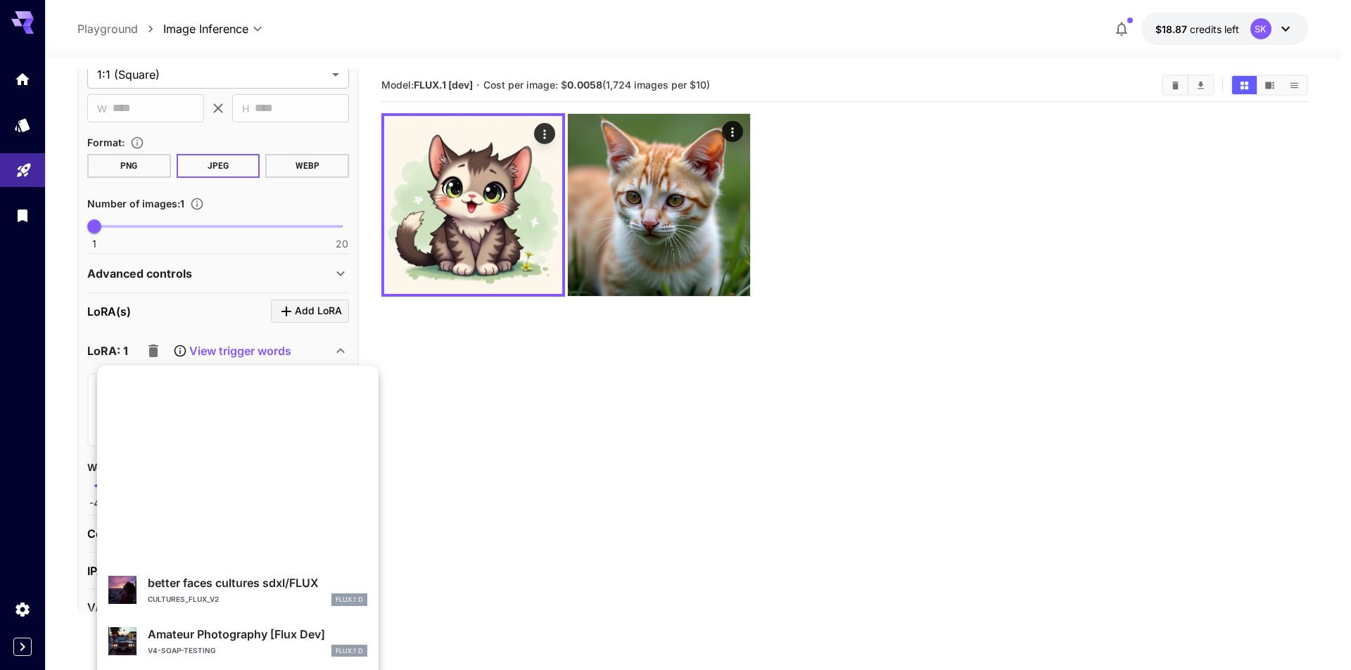
scroll to position [0, 0]
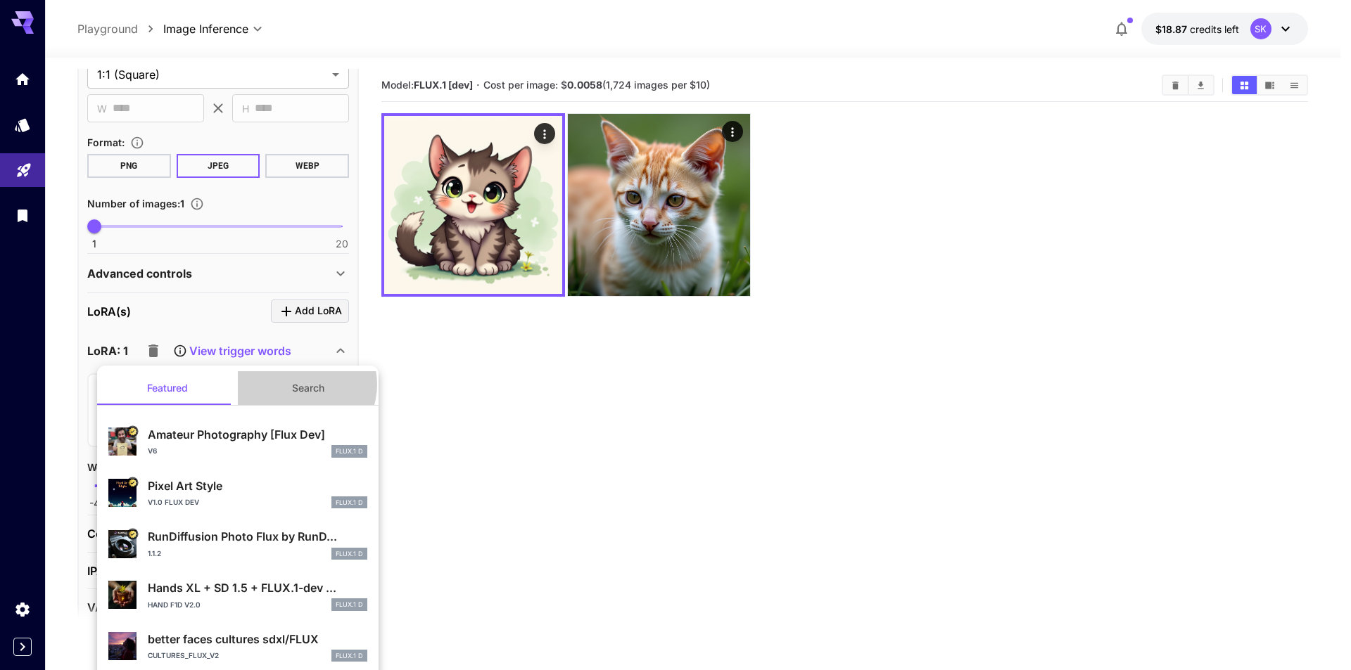
click at [296, 385] on button "Search" at bounding box center [308, 388] width 141 height 34
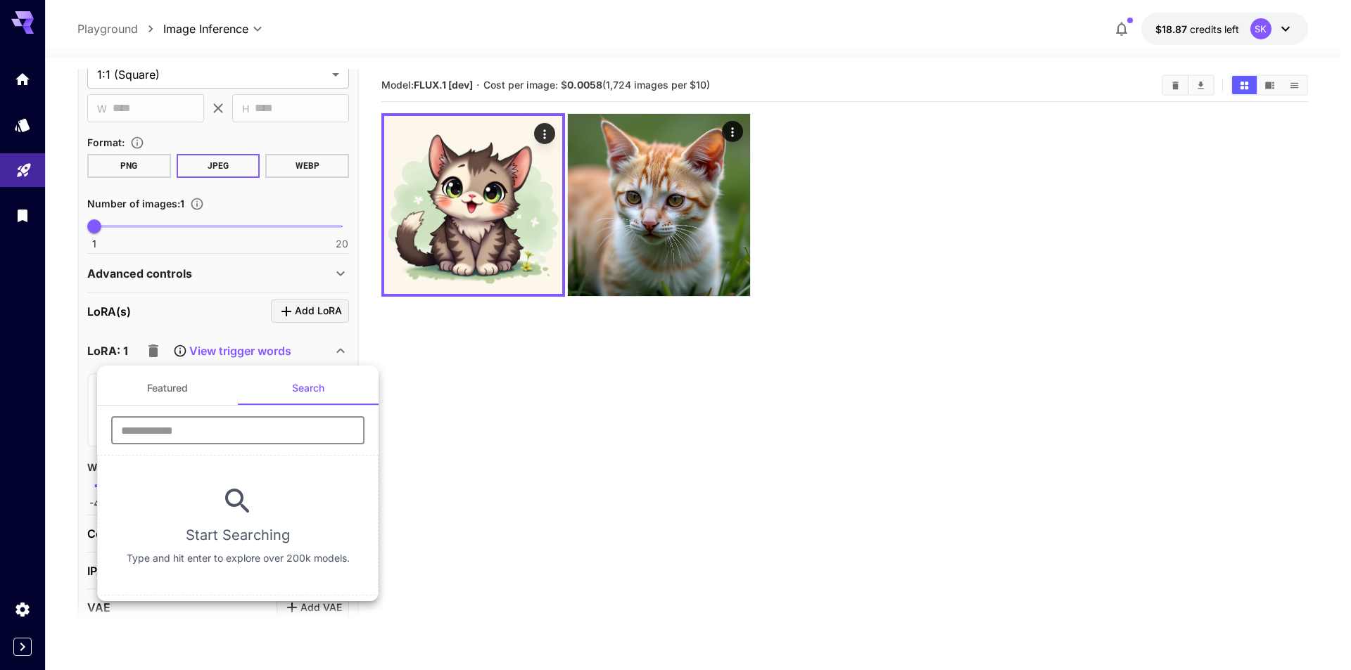
click at [230, 431] on input "text" at bounding box center [237, 430] width 253 height 28
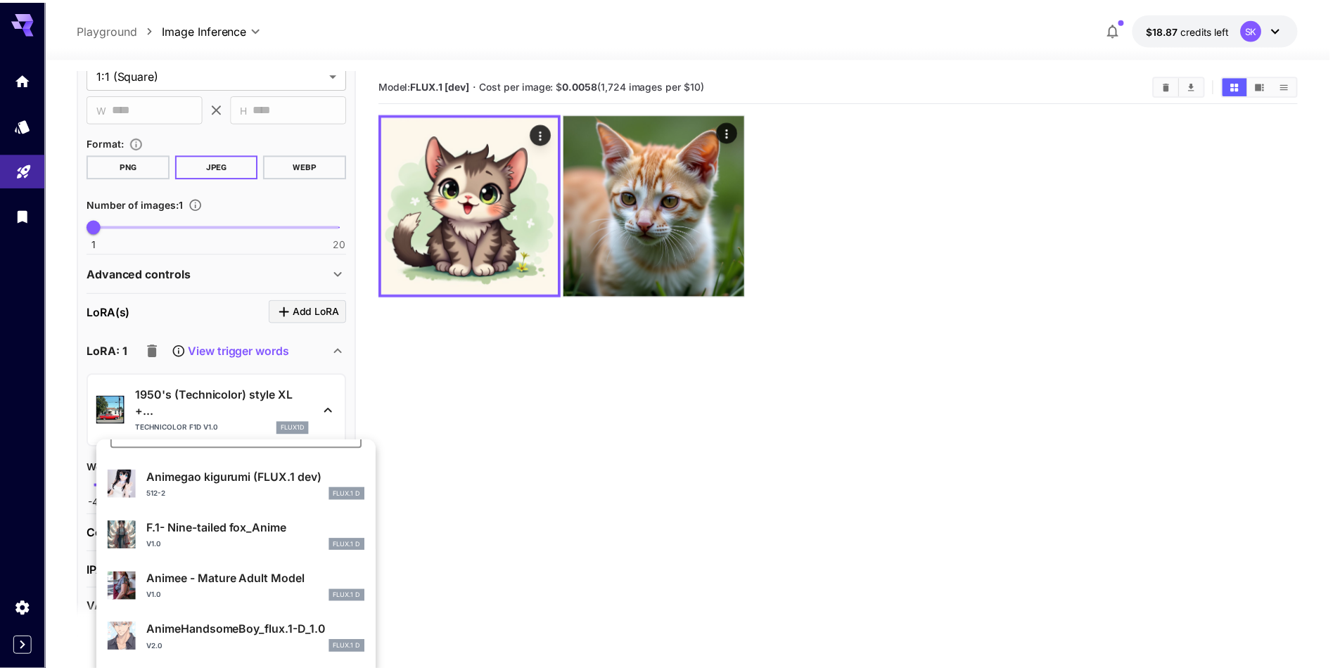
scroll to position [141, 0]
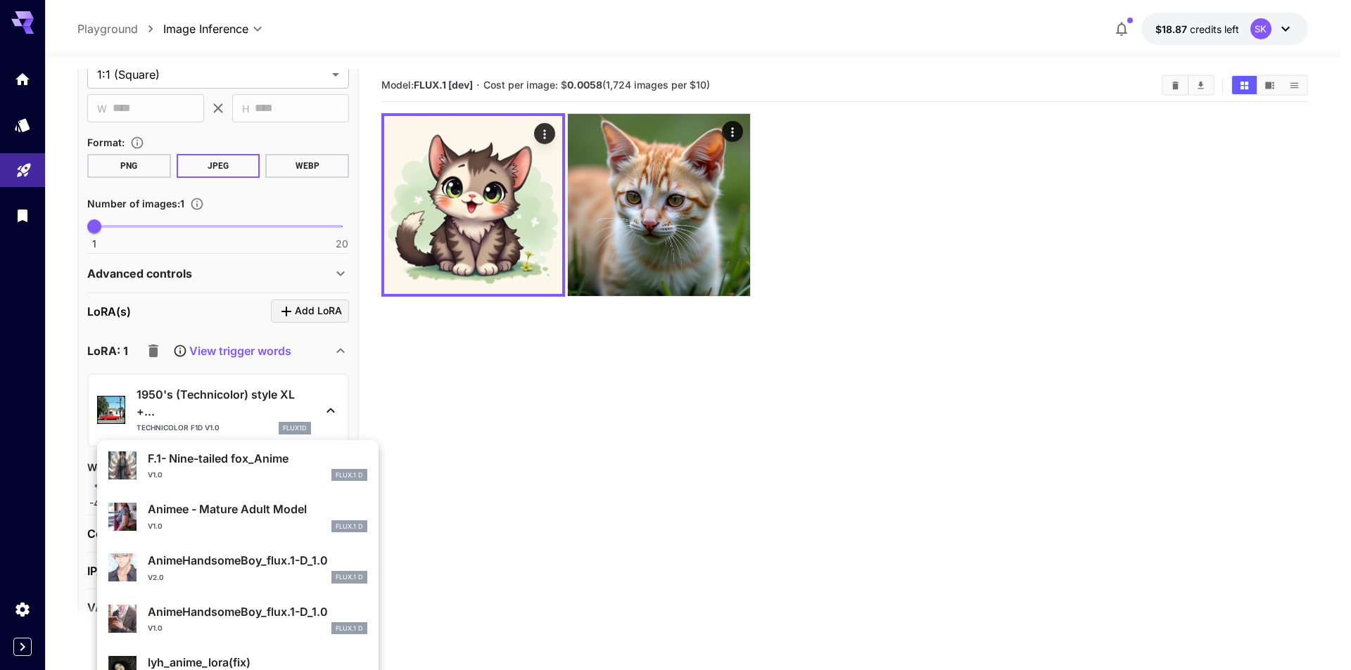
type input "*****"
click at [210, 568] on p "AnimeHandsomeBoy_flux.1-D_1.0" at bounding box center [257, 560] width 219 height 17
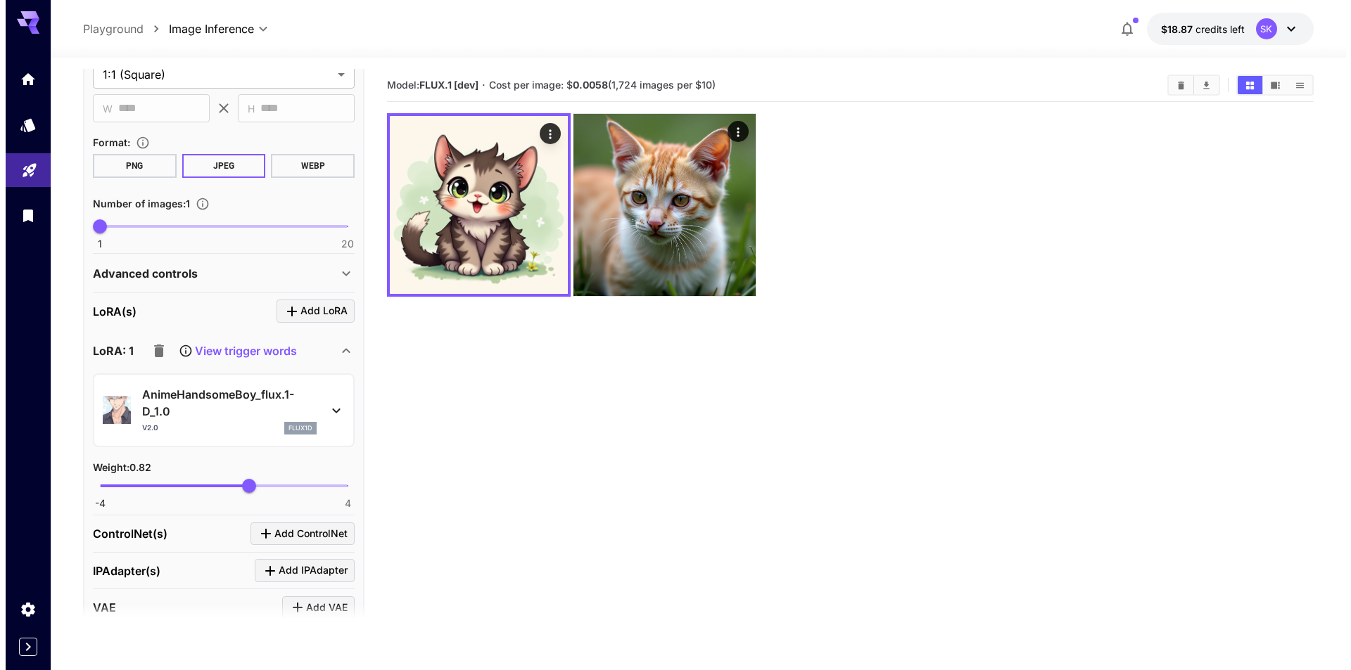
scroll to position [264, 0]
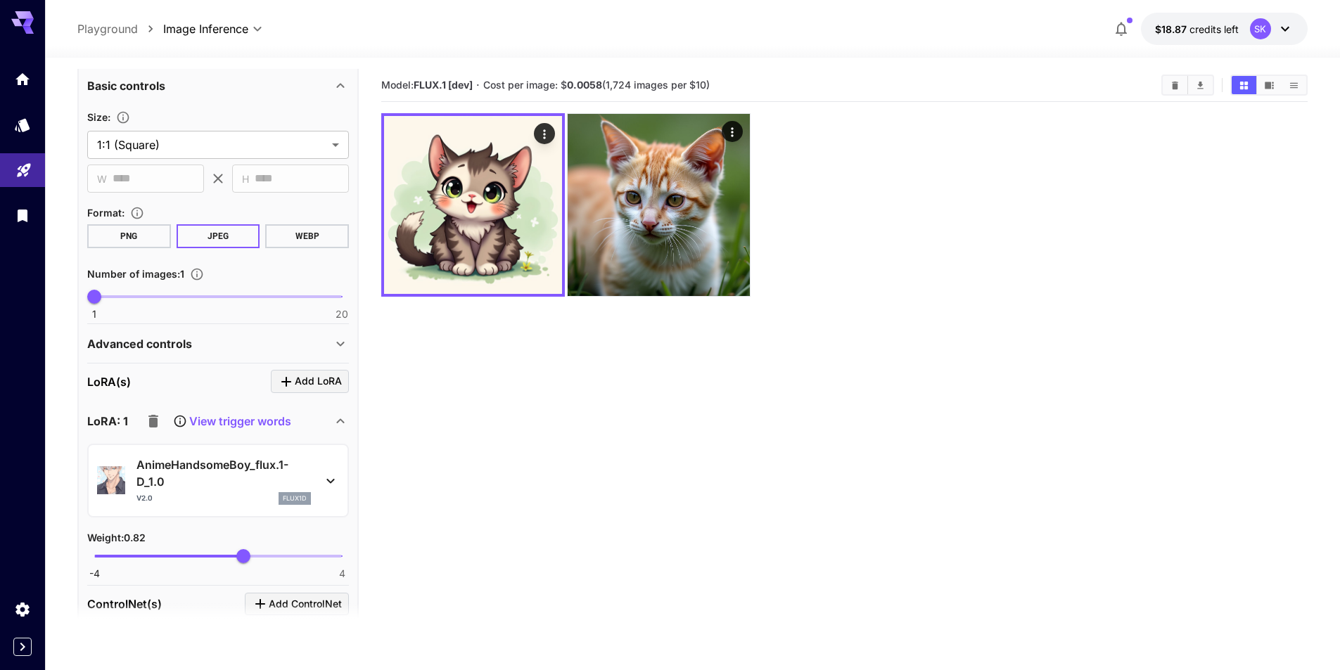
click at [324, 473] on icon at bounding box center [330, 481] width 17 height 17
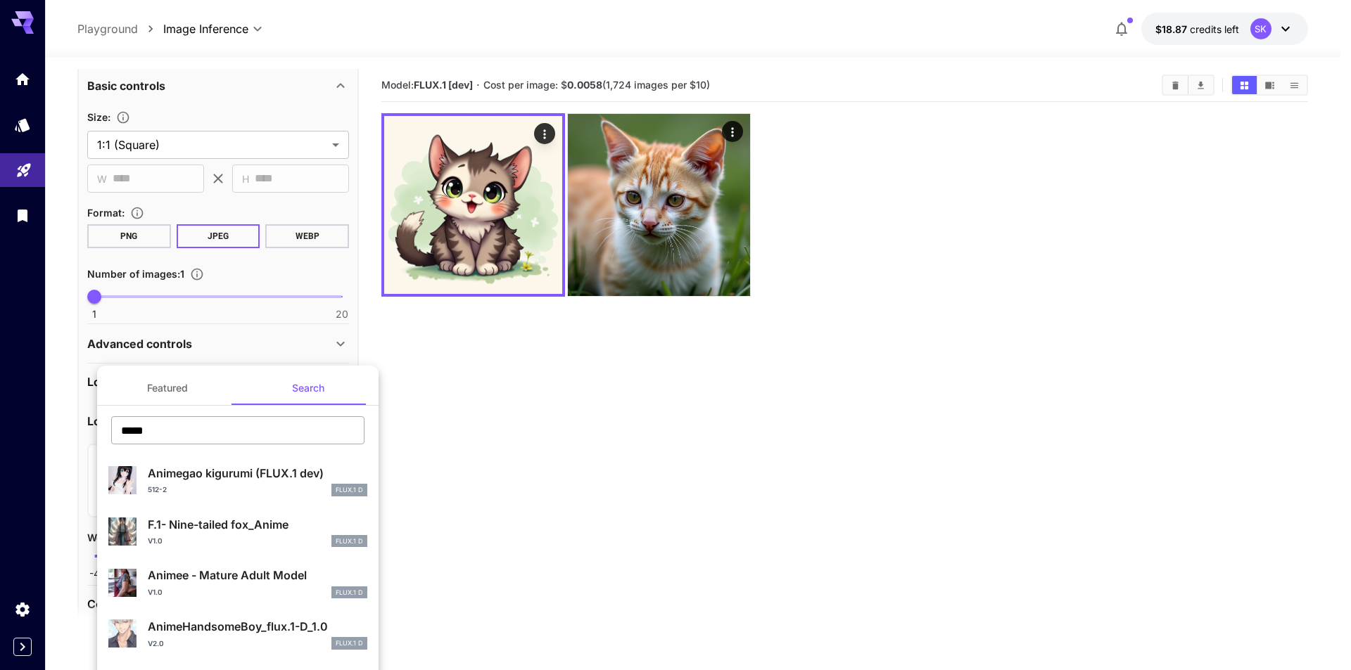
click at [177, 433] on input "*****" at bounding box center [237, 430] width 253 height 28
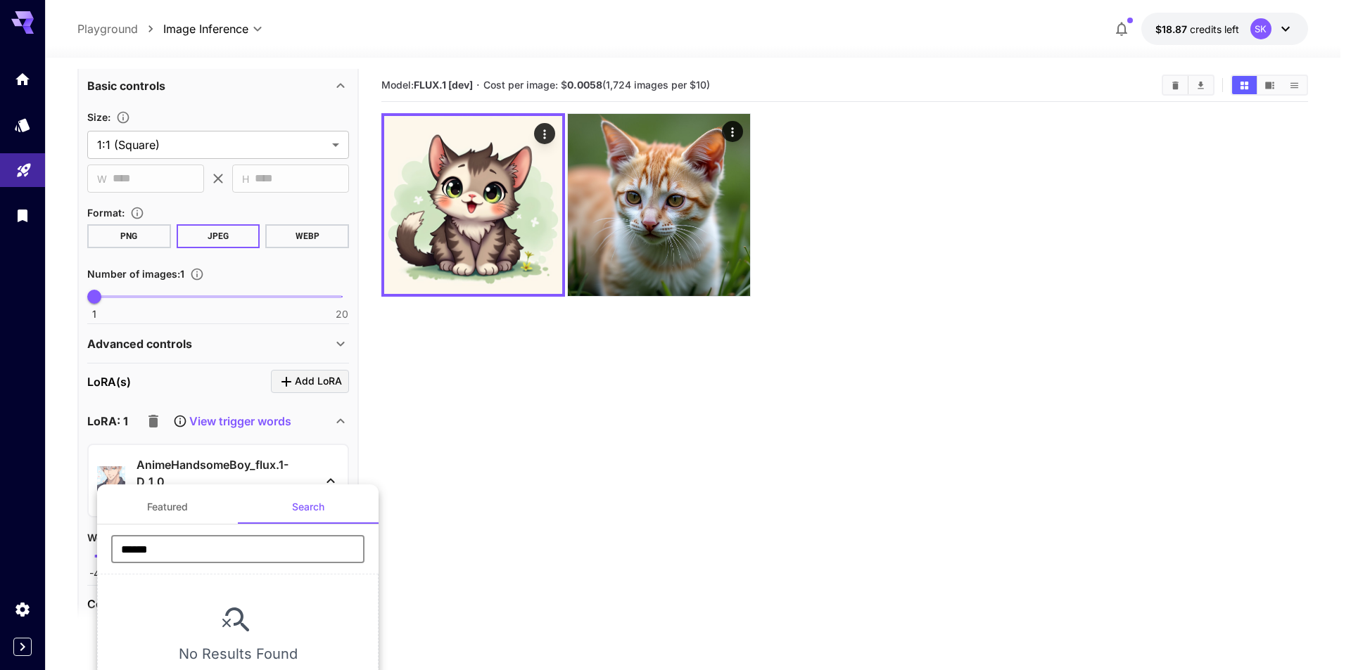
type input "*****"
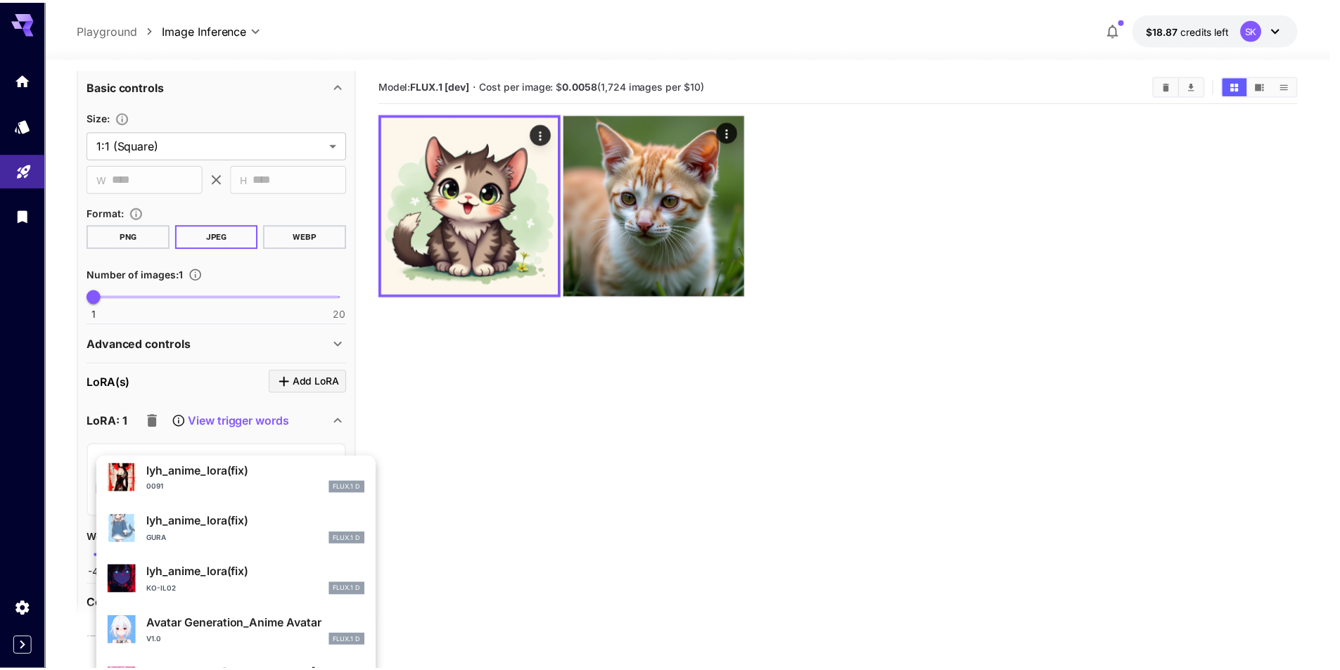
scroll to position [485, 0]
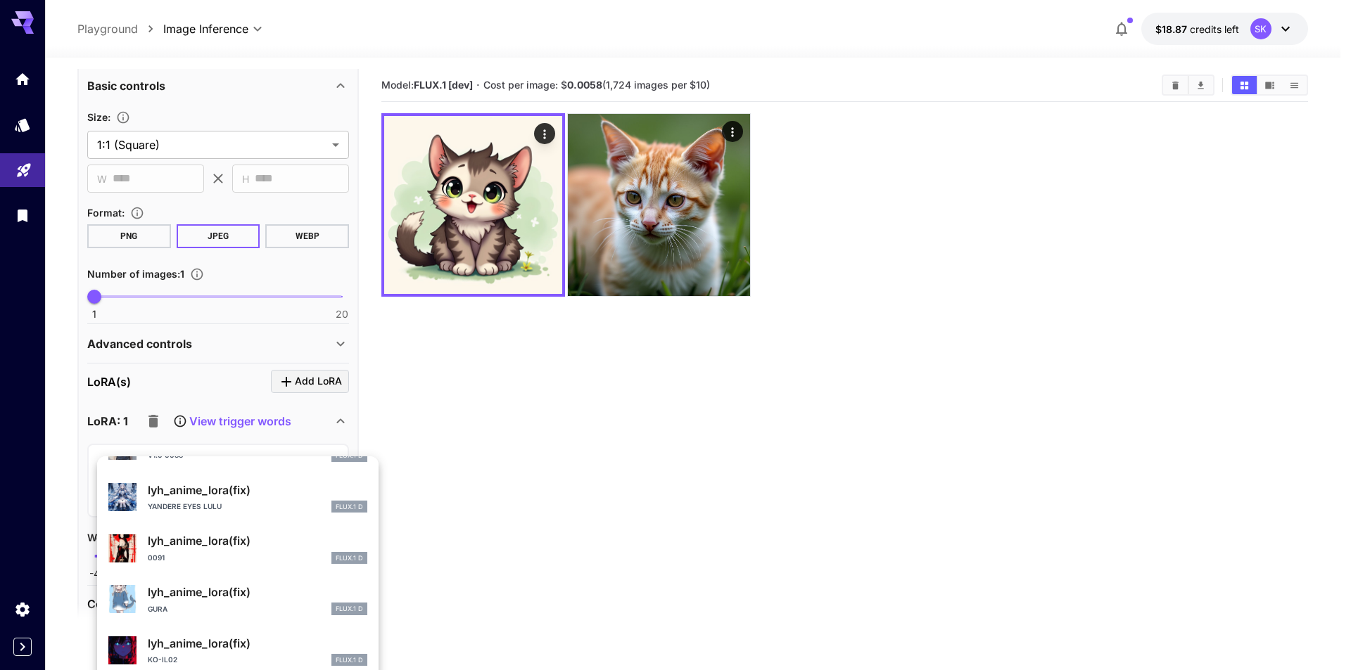
click at [224, 608] on div "[PERSON_NAME] FLUX.1 D" at bounding box center [257, 609] width 219 height 13
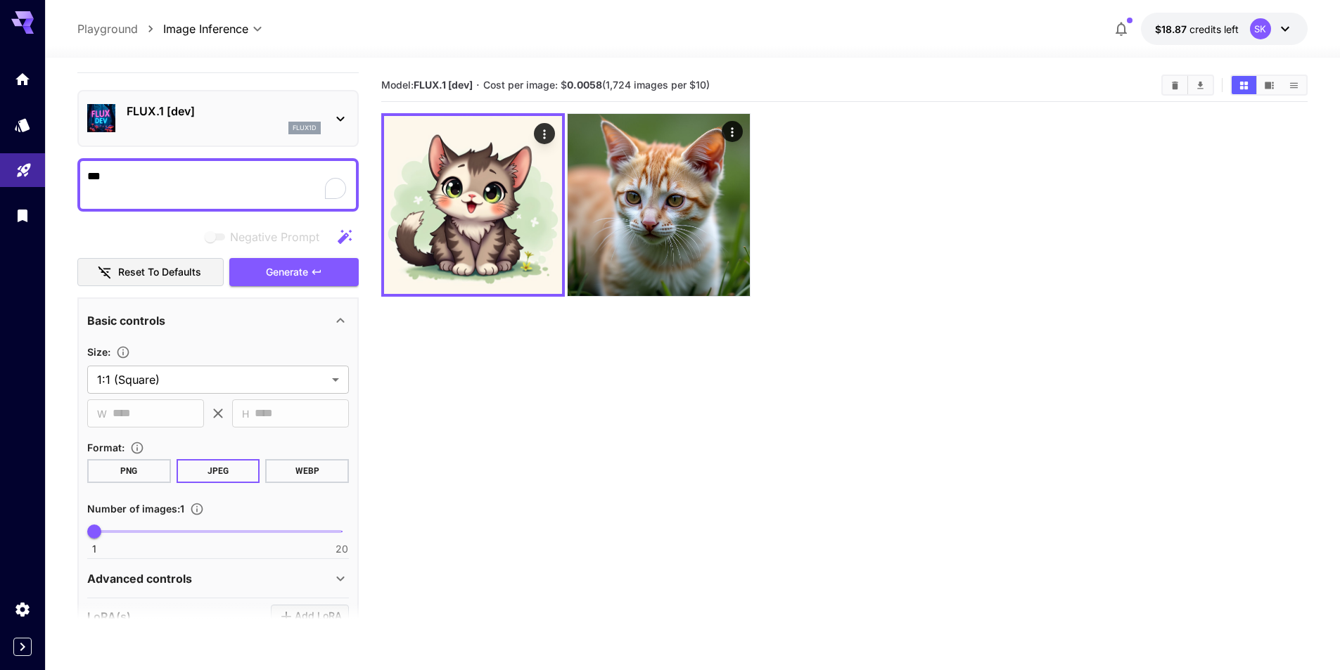
scroll to position [0, 0]
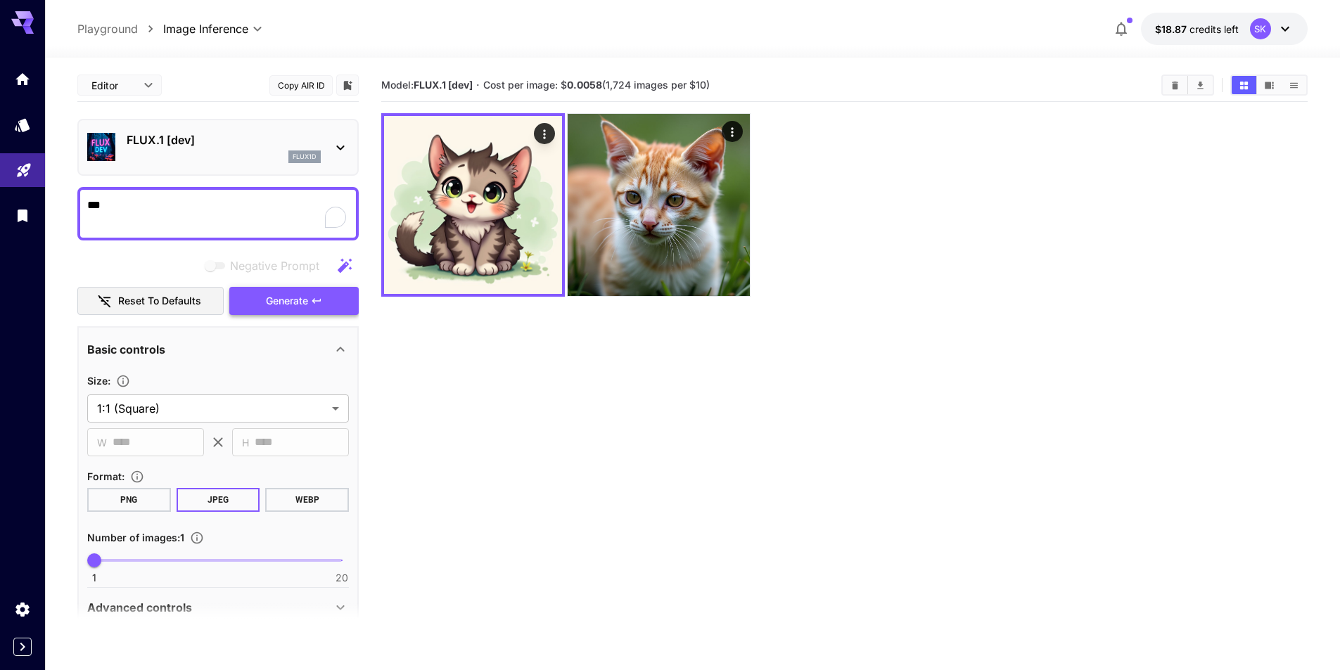
click at [272, 302] on span "Generate" at bounding box center [287, 302] width 42 height 18
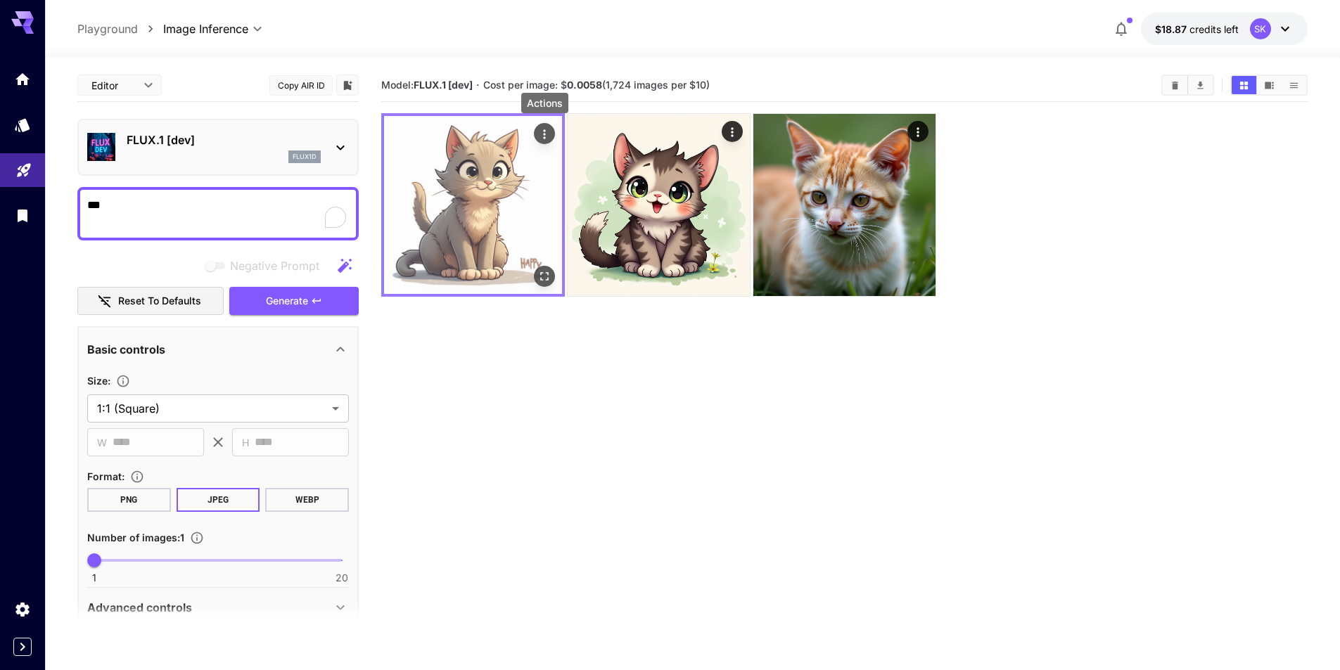
click at [545, 133] on icon "Actions" at bounding box center [544, 134] width 14 height 14
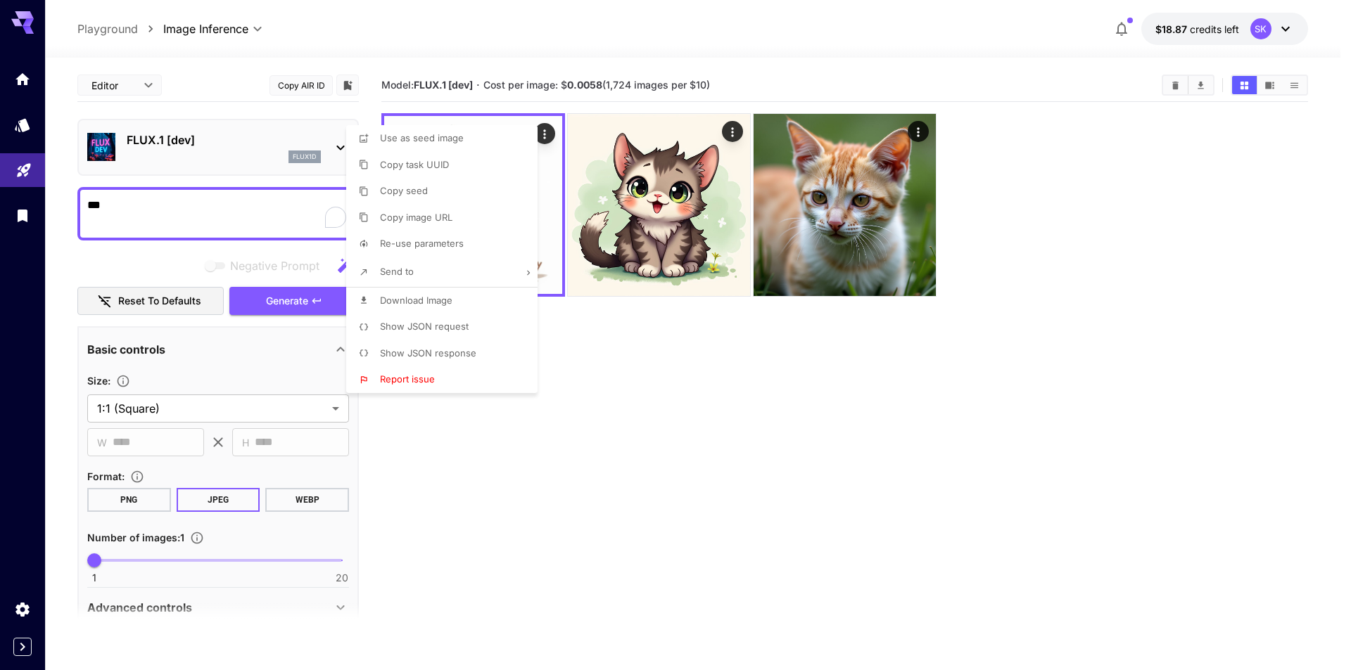
click at [639, 365] on div at bounding box center [675, 335] width 1351 height 670
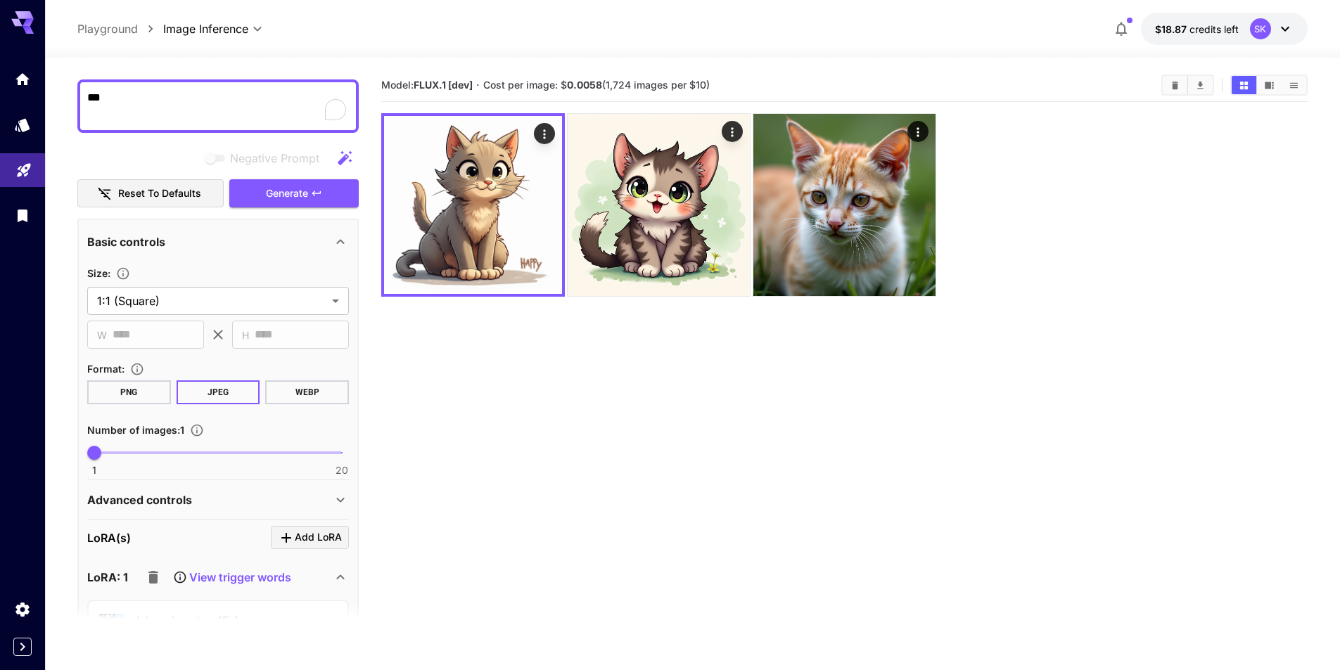
scroll to position [141, 0]
